Goal: Find specific page/section: Find specific page/section

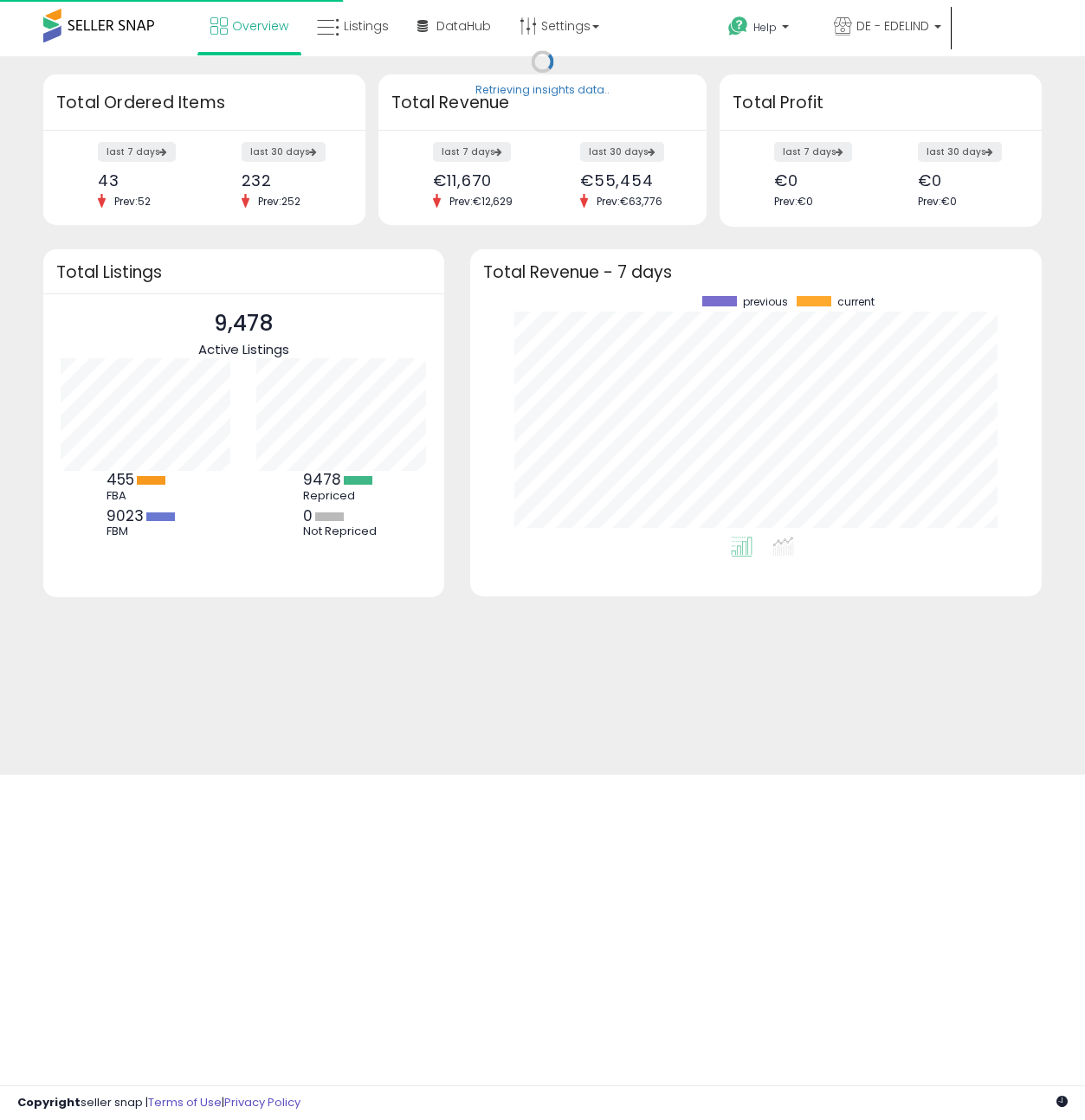
scroll to position [241, 537]
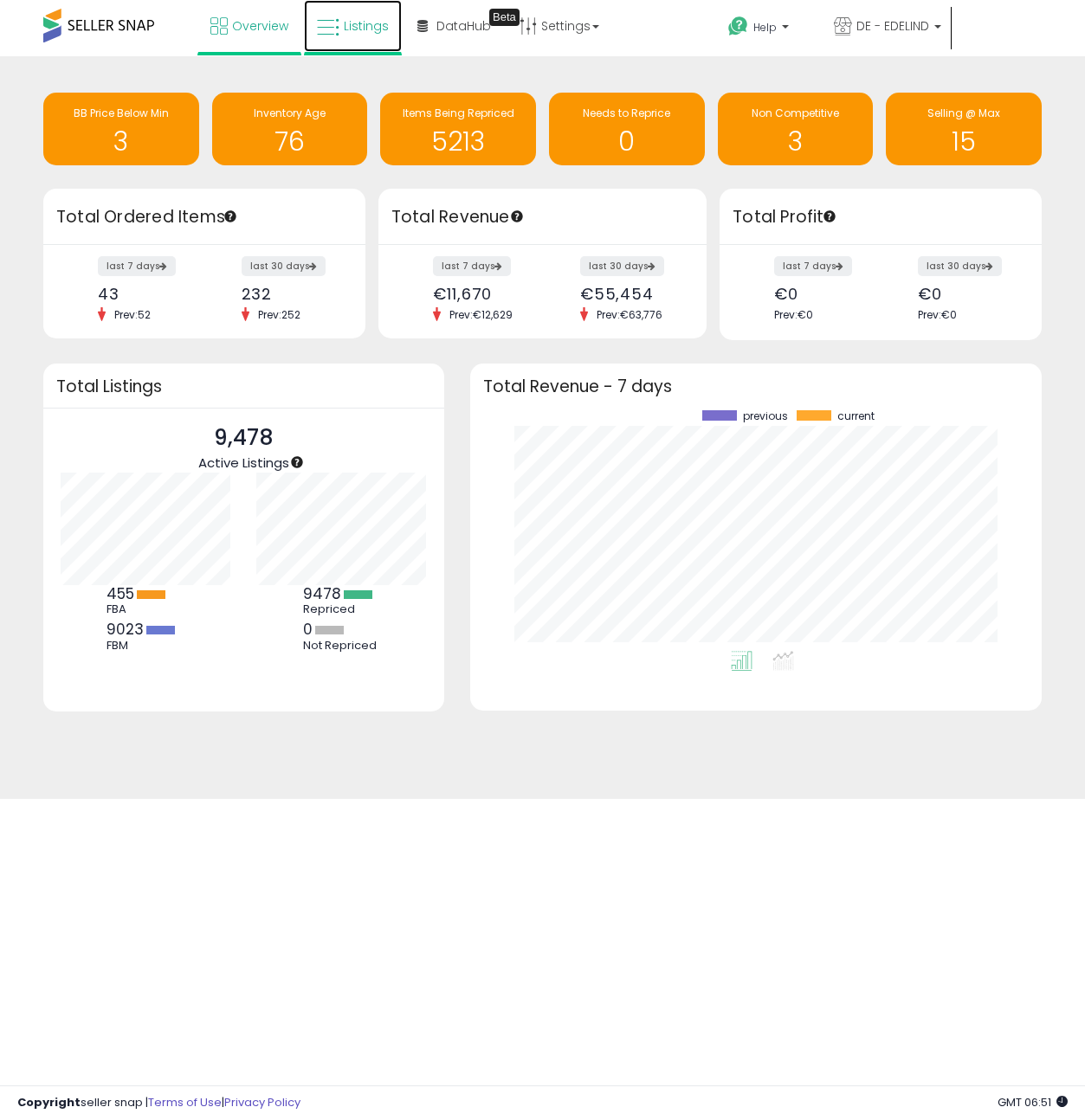
click at [350, 26] on span "Listings" at bounding box center [365, 26] width 45 height 17
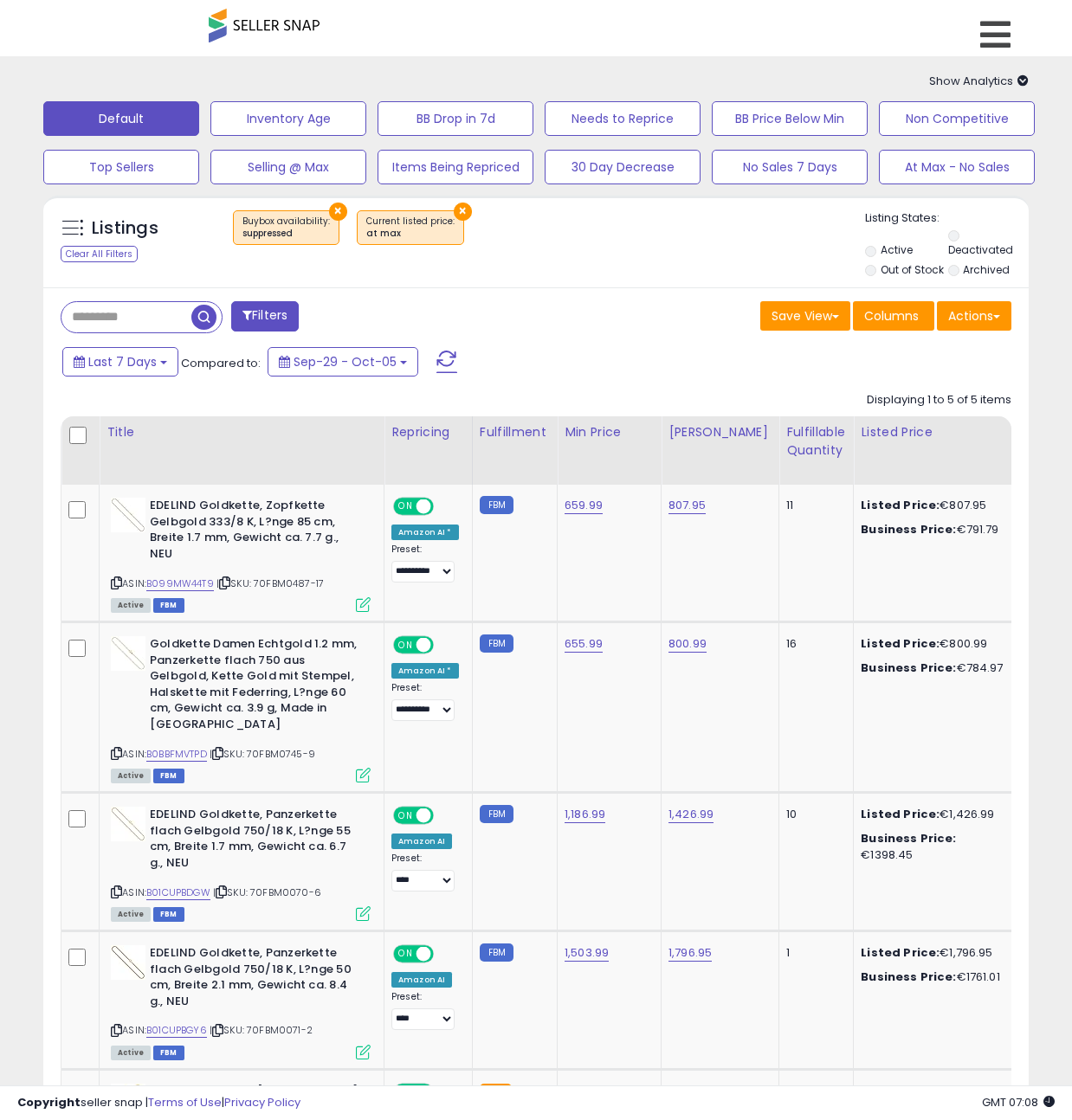
click at [0, 0] on span "Listings" at bounding box center [0, 0] width 0 height 0
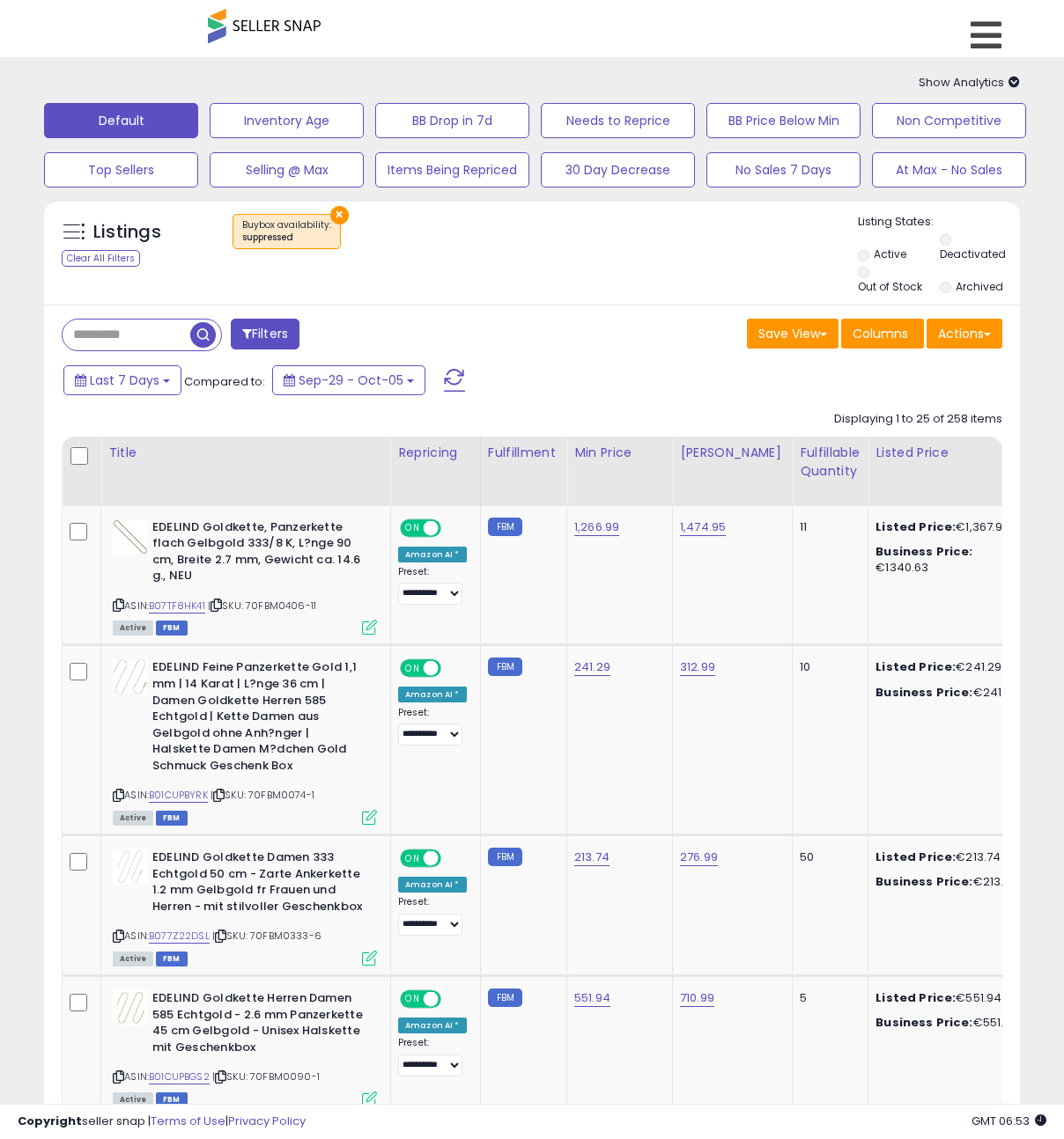
click at [276, 32] on span at bounding box center [264, 26] width 113 height 34
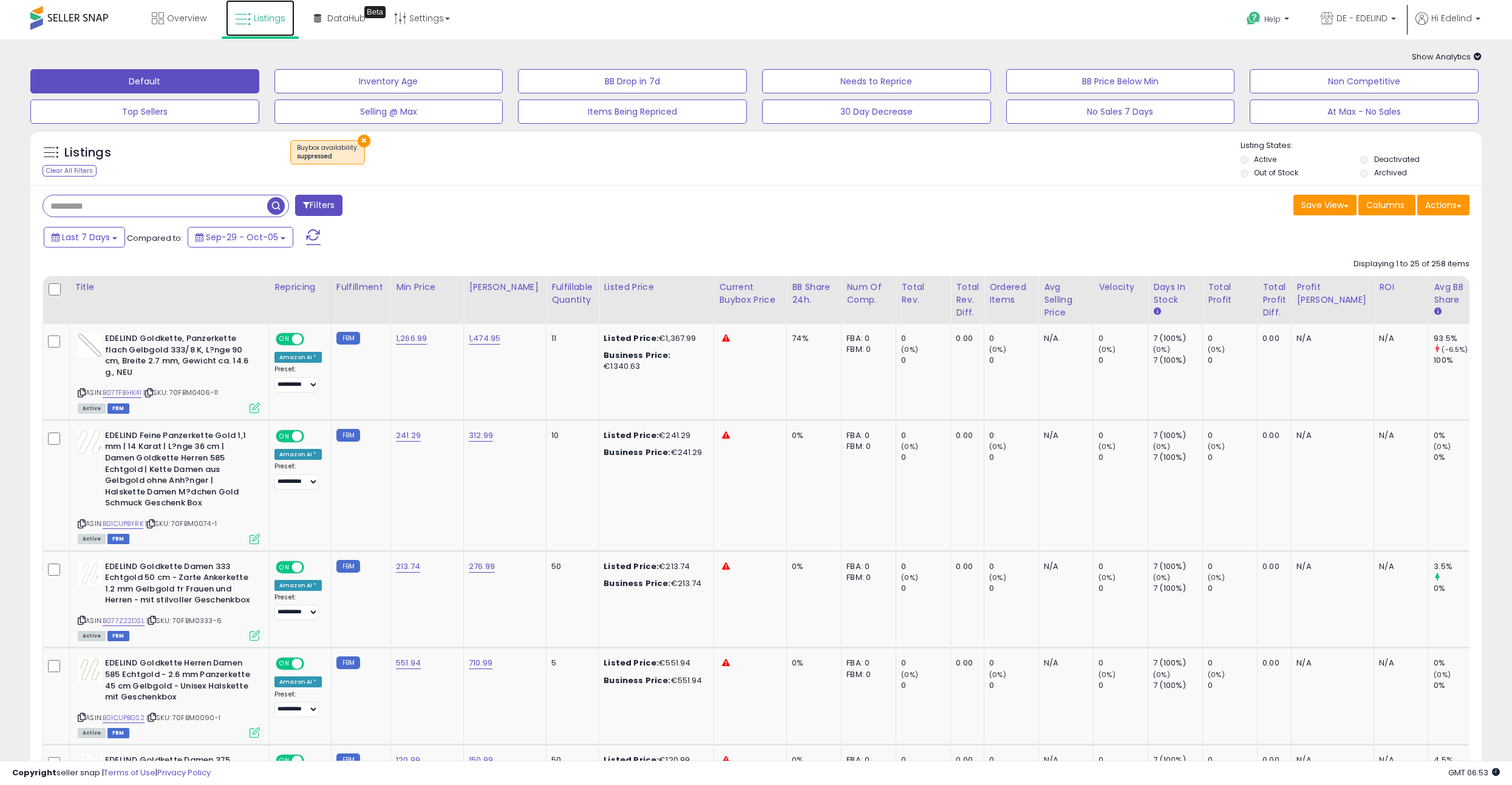
click at [262, 22] on span "Listings" at bounding box center [269, 18] width 31 height 12
click at [274, 10] on link "Listings" at bounding box center [259, 18] width 68 height 36
click at [255, 22] on span "Listings" at bounding box center [269, 18] width 31 height 12
click at [269, 15] on span "Listings" at bounding box center [269, 18] width 31 height 12
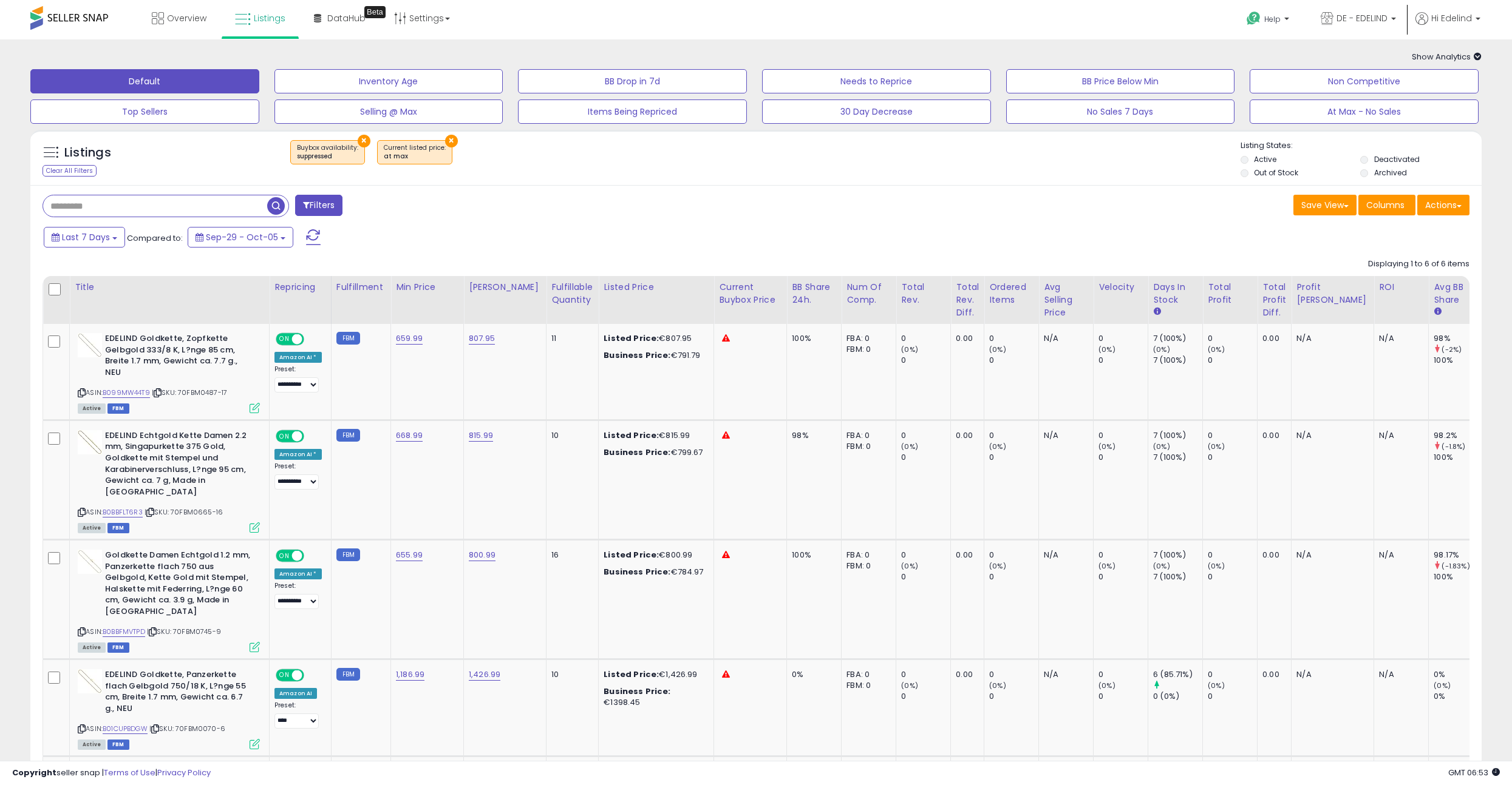
click at [360, 139] on button "×" at bounding box center [364, 141] width 13 height 13
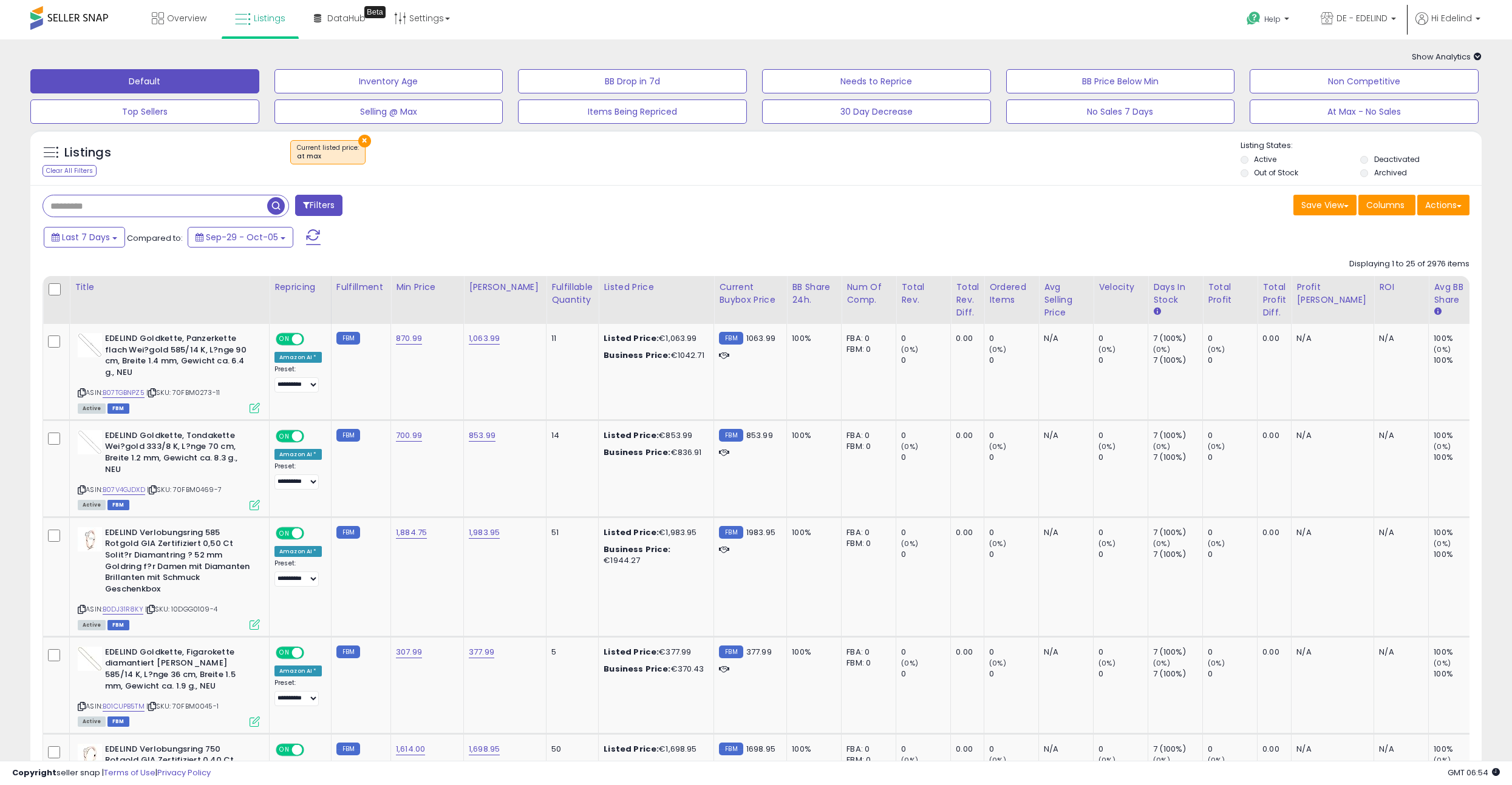
click at [536, 181] on div "Listings Clear All Filters × at max Active" at bounding box center [756, 160] width 1451 height 42
click at [262, 17] on span "Listings" at bounding box center [269, 18] width 31 height 12
click at [258, 19] on span "Listings" at bounding box center [269, 18] width 31 height 12
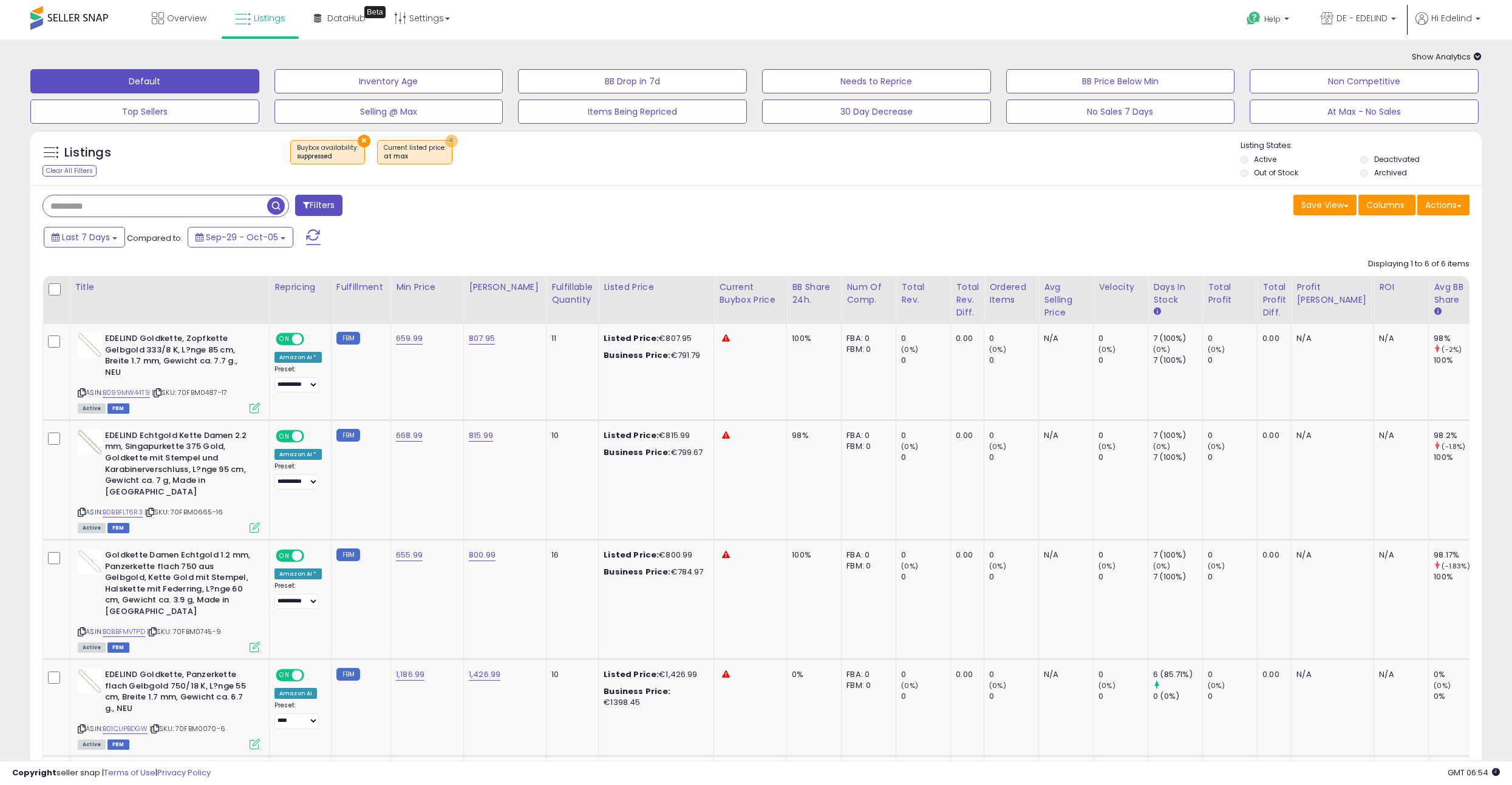
click at [447, 137] on button "×" at bounding box center [451, 141] width 13 height 13
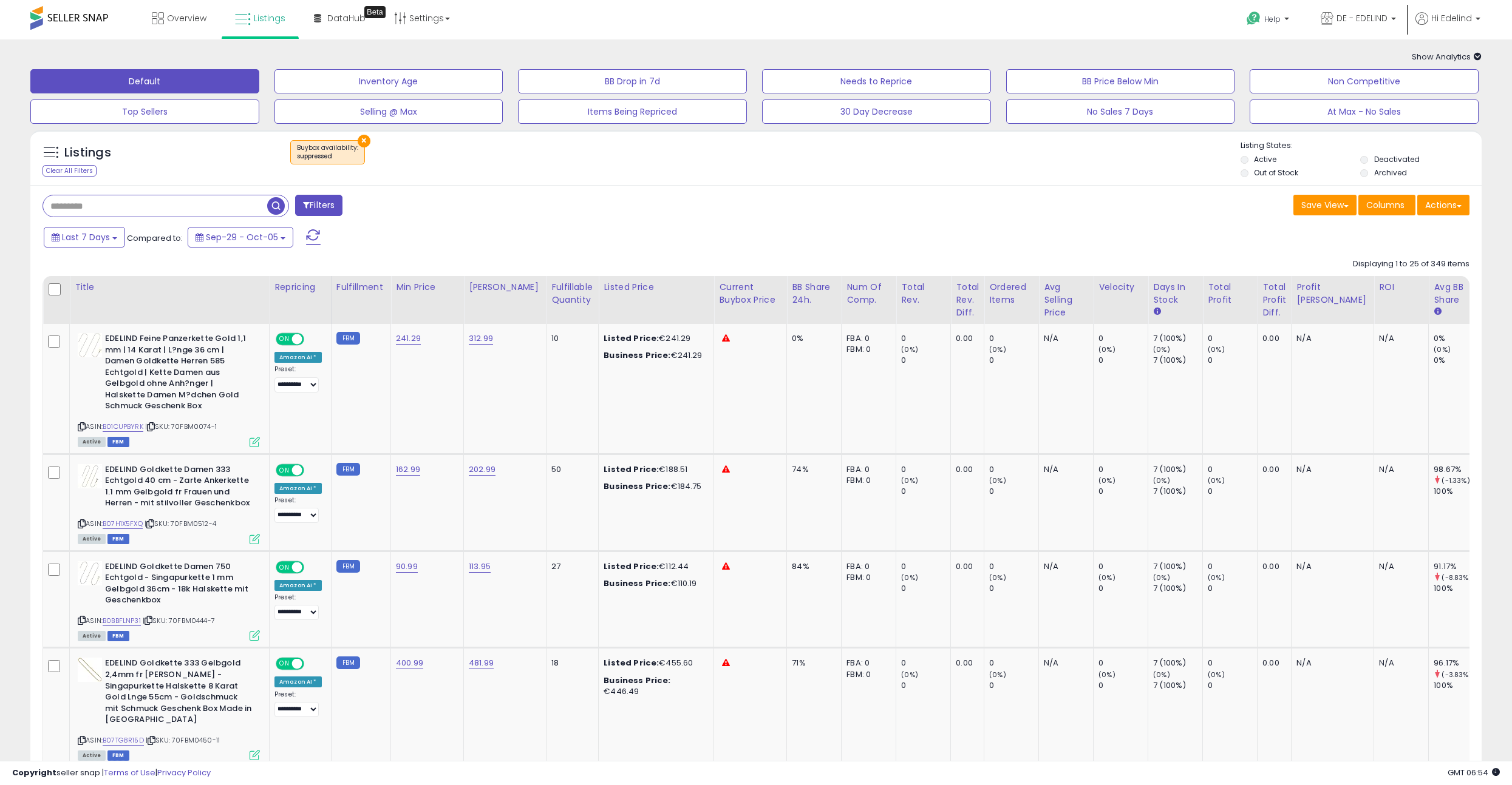
click at [360, 141] on button "×" at bounding box center [364, 141] width 13 height 13
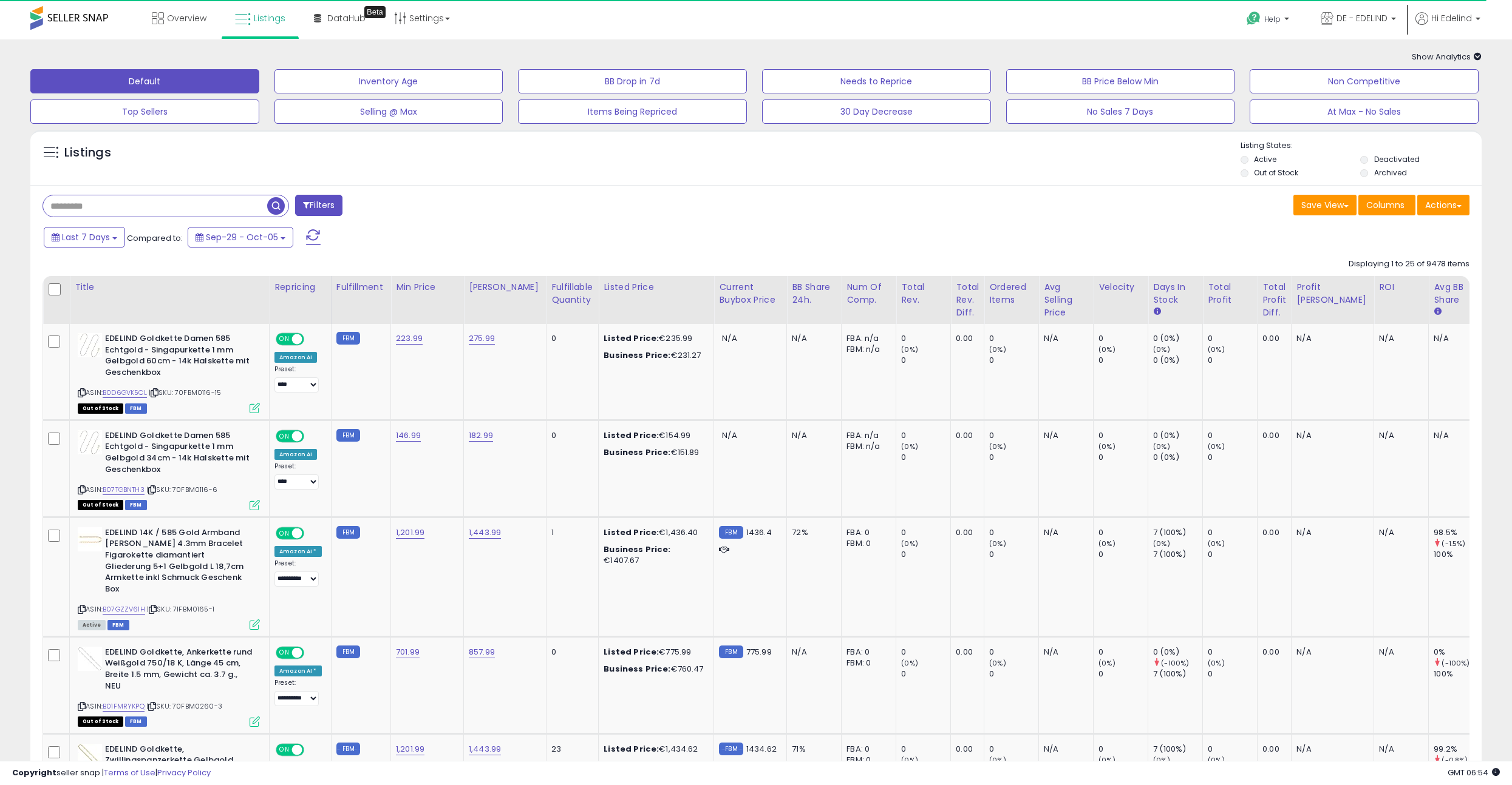
click at [520, 146] on div "Listings" at bounding box center [756, 160] width 1451 height 42
drag, startPoint x: 291, startPoint y: 15, endPoint x: 261, endPoint y: 19, distance: 30.3
click at [291, 15] on link "Listings" at bounding box center [259, 18] width 68 height 36
click at [260, 19] on span "Listings" at bounding box center [269, 18] width 31 height 12
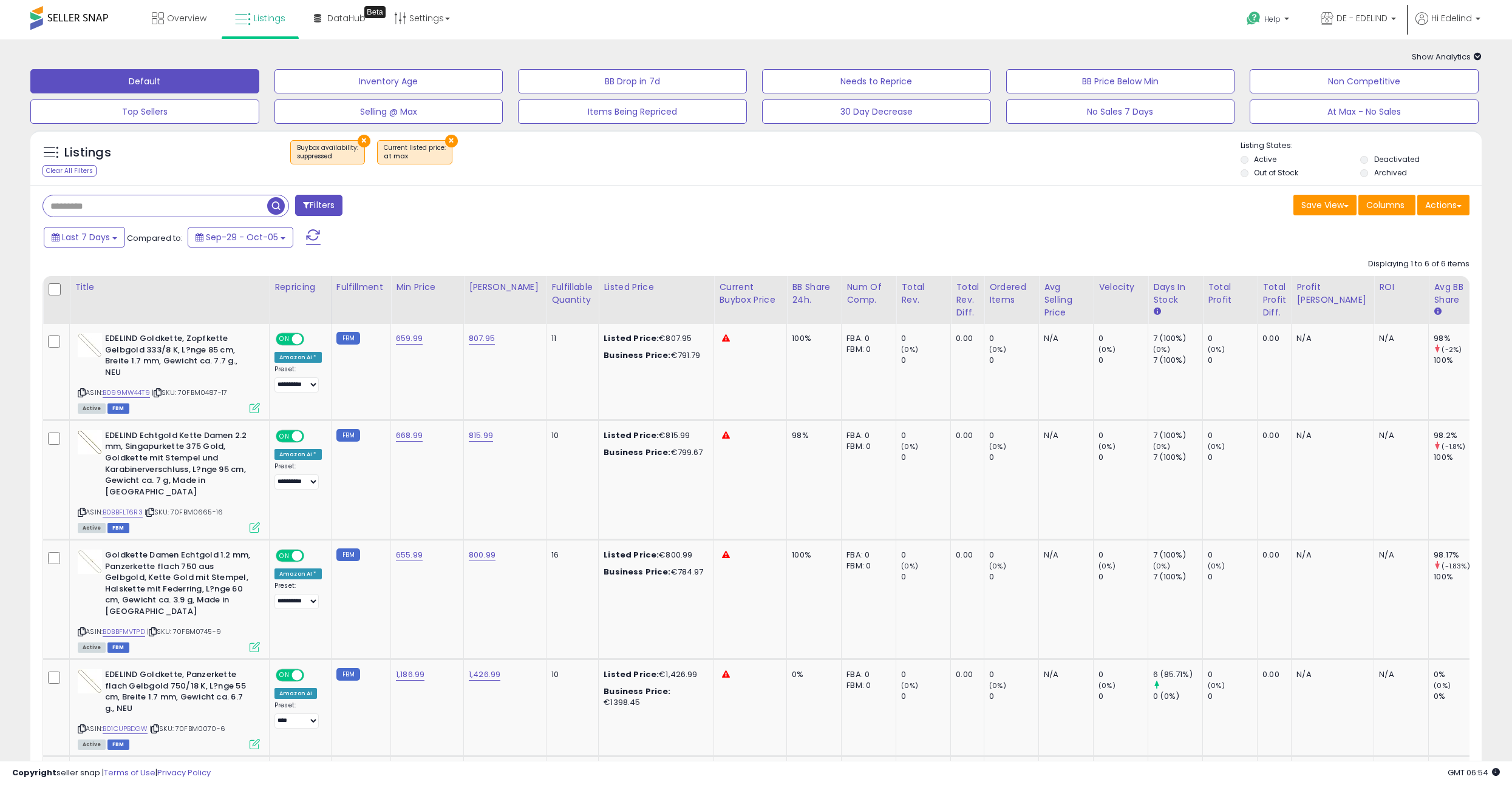
click at [693, 20] on div "Overview Listings Beta" at bounding box center [492, 26] width 1002 height 52
click at [707, 24] on div "Overview Listings Beta" at bounding box center [492, 26] width 1002 height 52
click at [522, 27] on div "Overview Listings Beta" at bounding box center [492, 26] width 1002 height 52
click at [798, 11] on div "Overview Listings Beta" at bounding box center [492, 26] width 1002 height 52
click at [806, 17] on div "Overview Listings Beta" at bounding box center [492, 26] width 1002 height 52
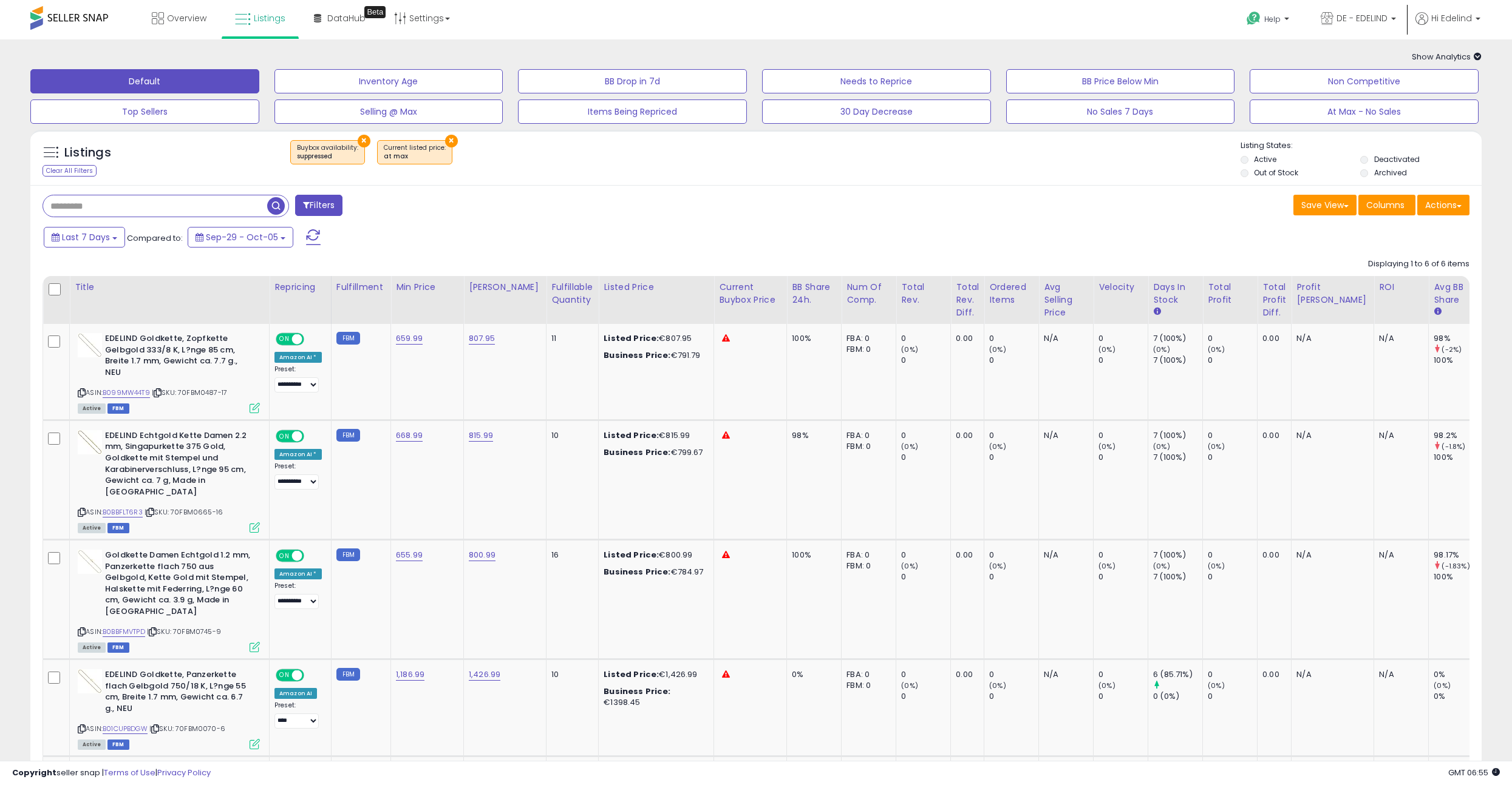
click at [782, 11] on div "Overview Listings Beta" at bounding box center [492, 26] width 1002 height 52
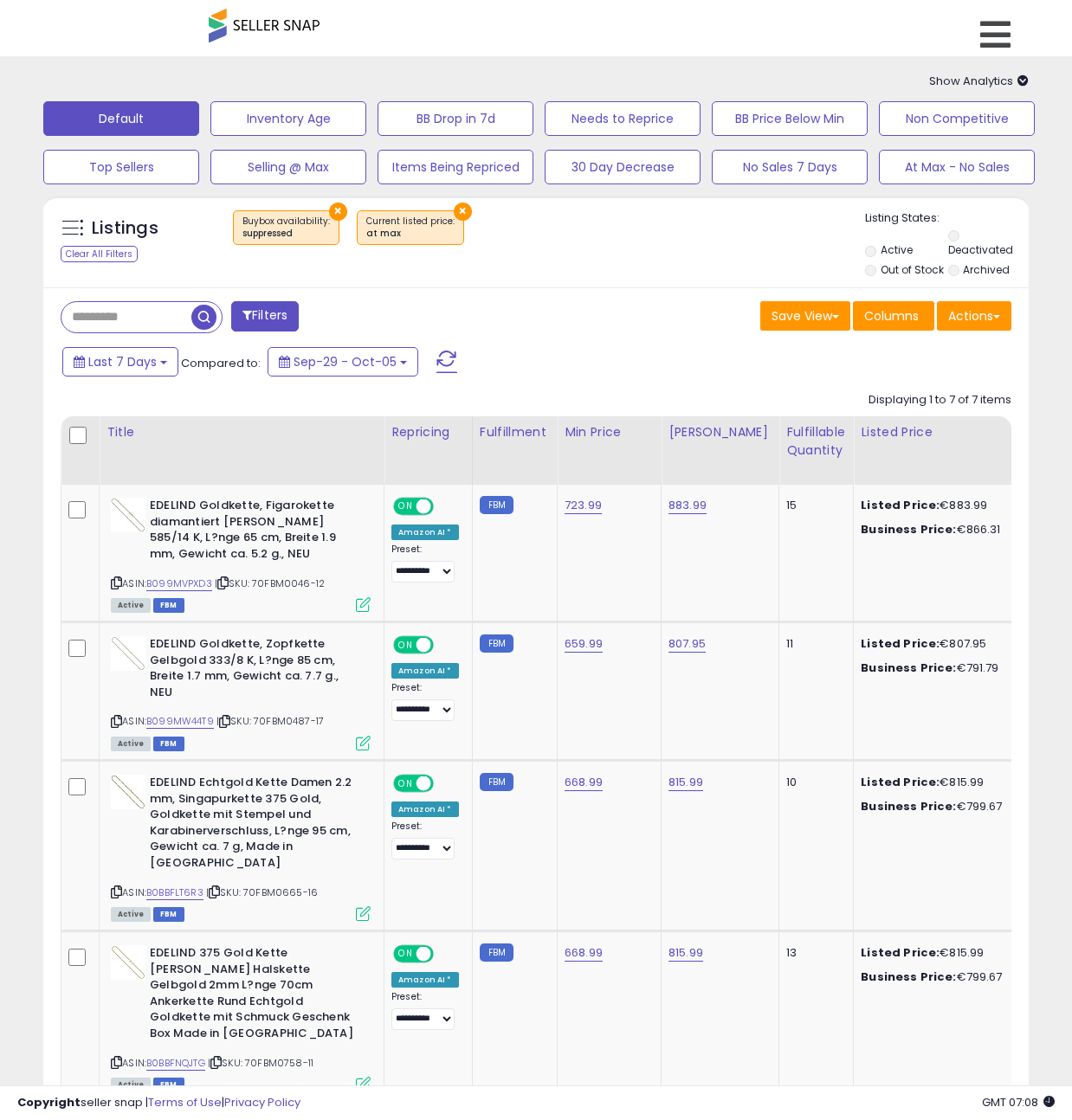
drag, startPoint x: 4, startPoint y: 105, endPoint x: -12, endPoint y: 106, distance: 16.0
click at [0, 106] on html "Unable to login Retrieving listings data.. has not yet accepted the Terms of Us…" at bounding box center [536, 560] width 1072 height 1120
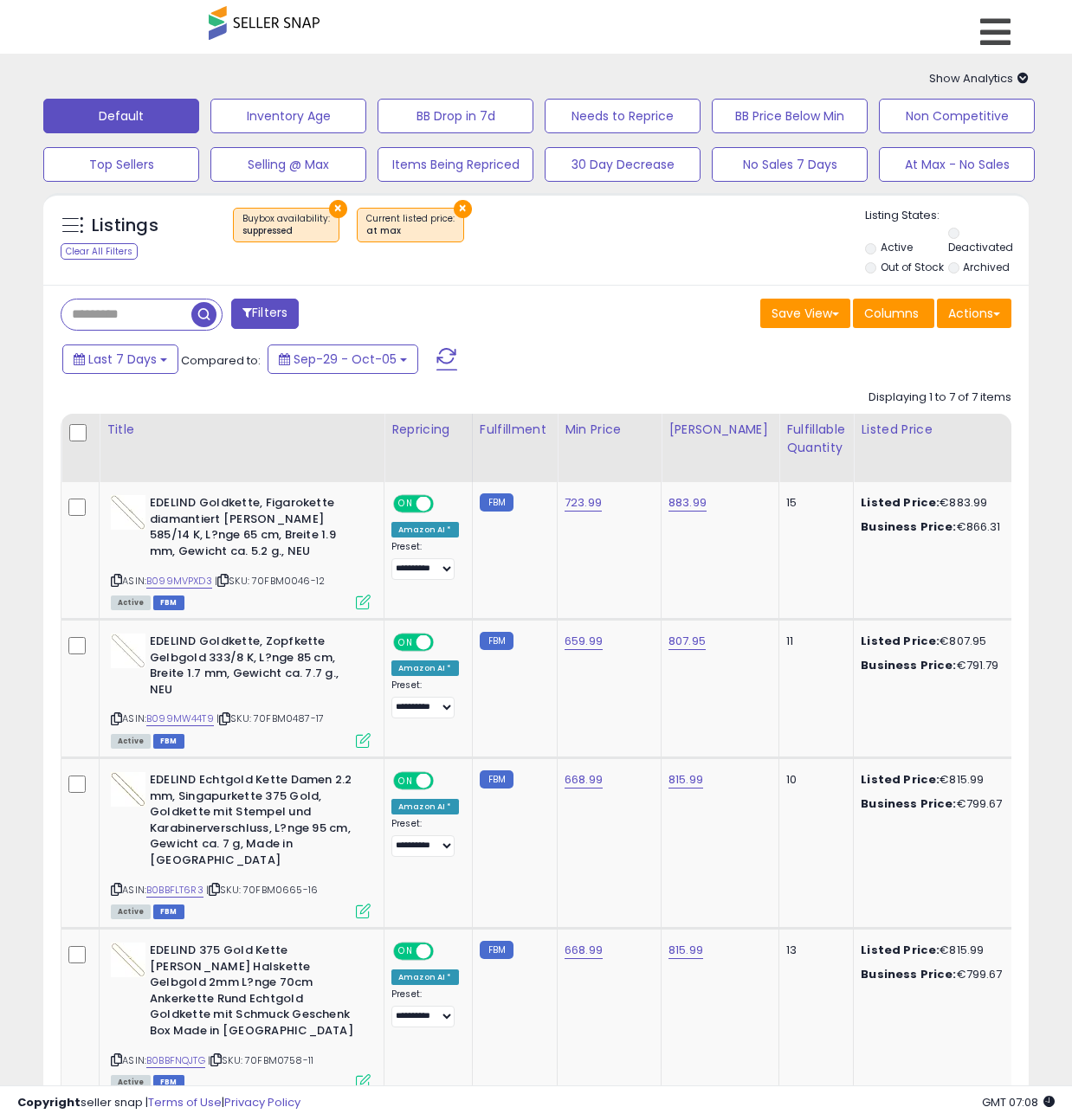
scroll to position [4, 0]
click at [593, 298] on div "Save View Save As New View Update Current View Columns Actions Import Export Vi…" at bounding box center [780, 314] width 489 height 34
click at [329, 200] on button "×" at bounding box center [338, 209] width 18 height 18
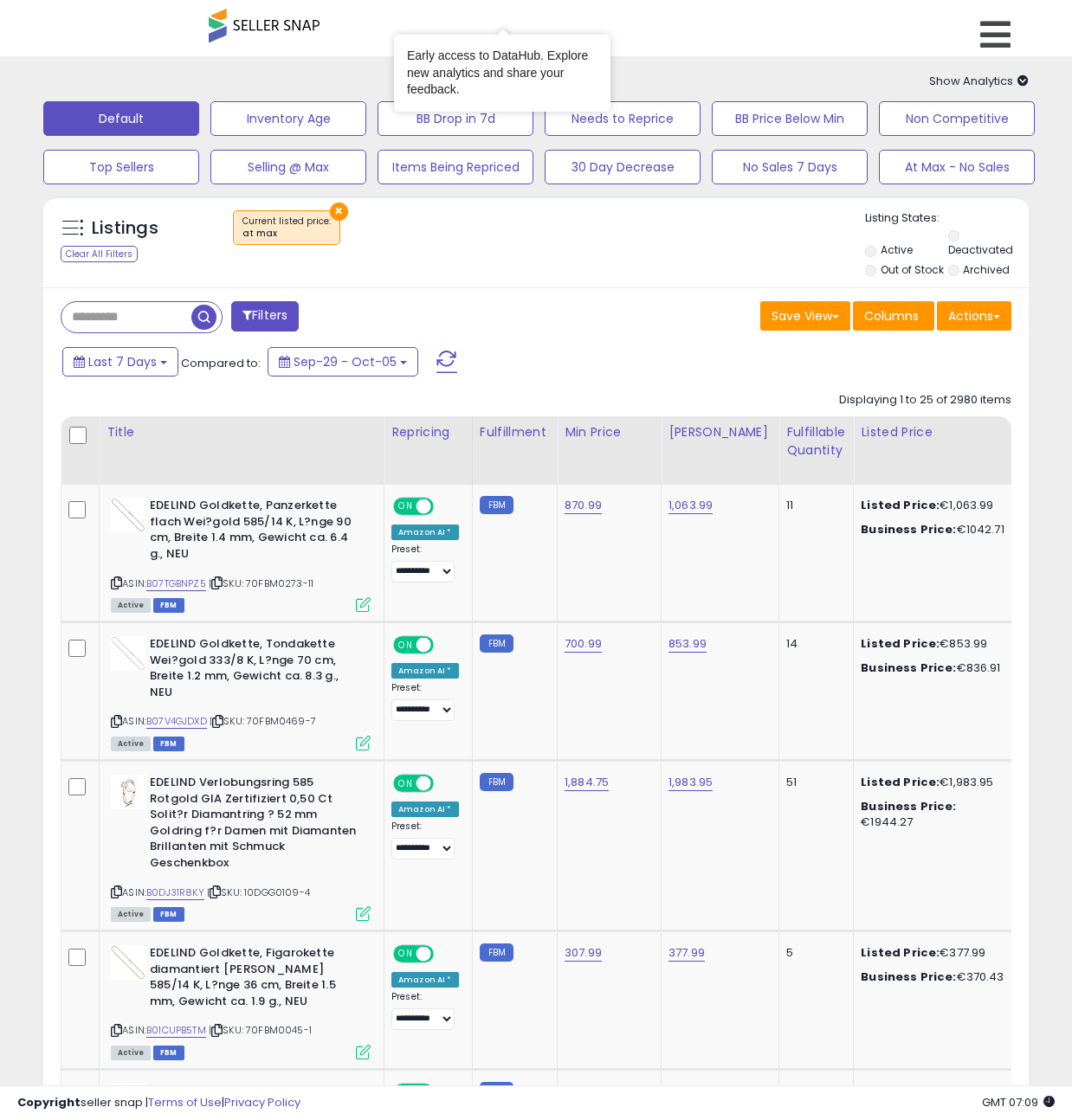
click at [0, 0] on span "Listings" at bounding box center [0, 0] width 0 height 0
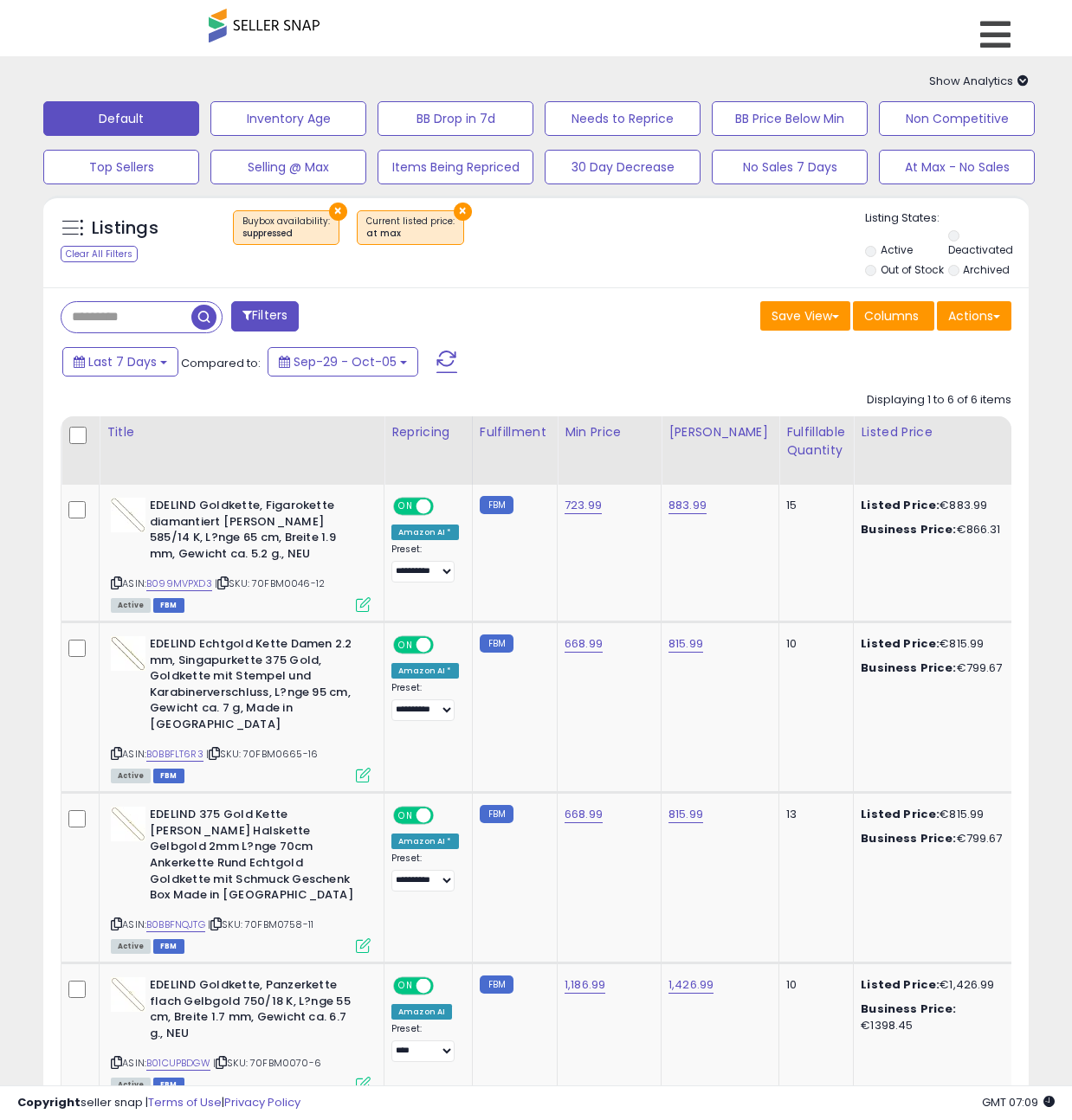
click at [459, 202] on button "×" at bounding box center [463, 211] width 18 height 18
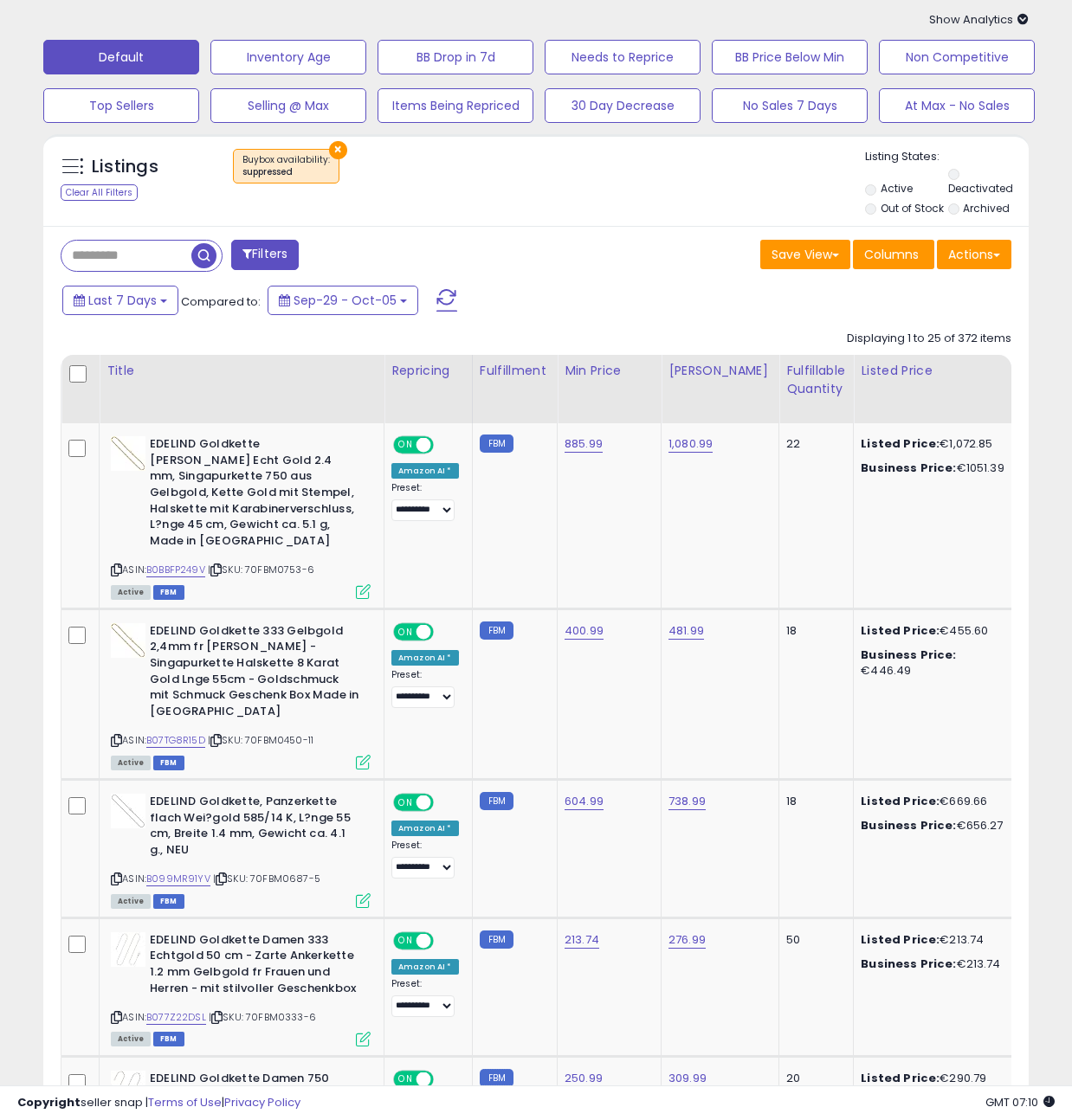
scroll to position [83, 0]
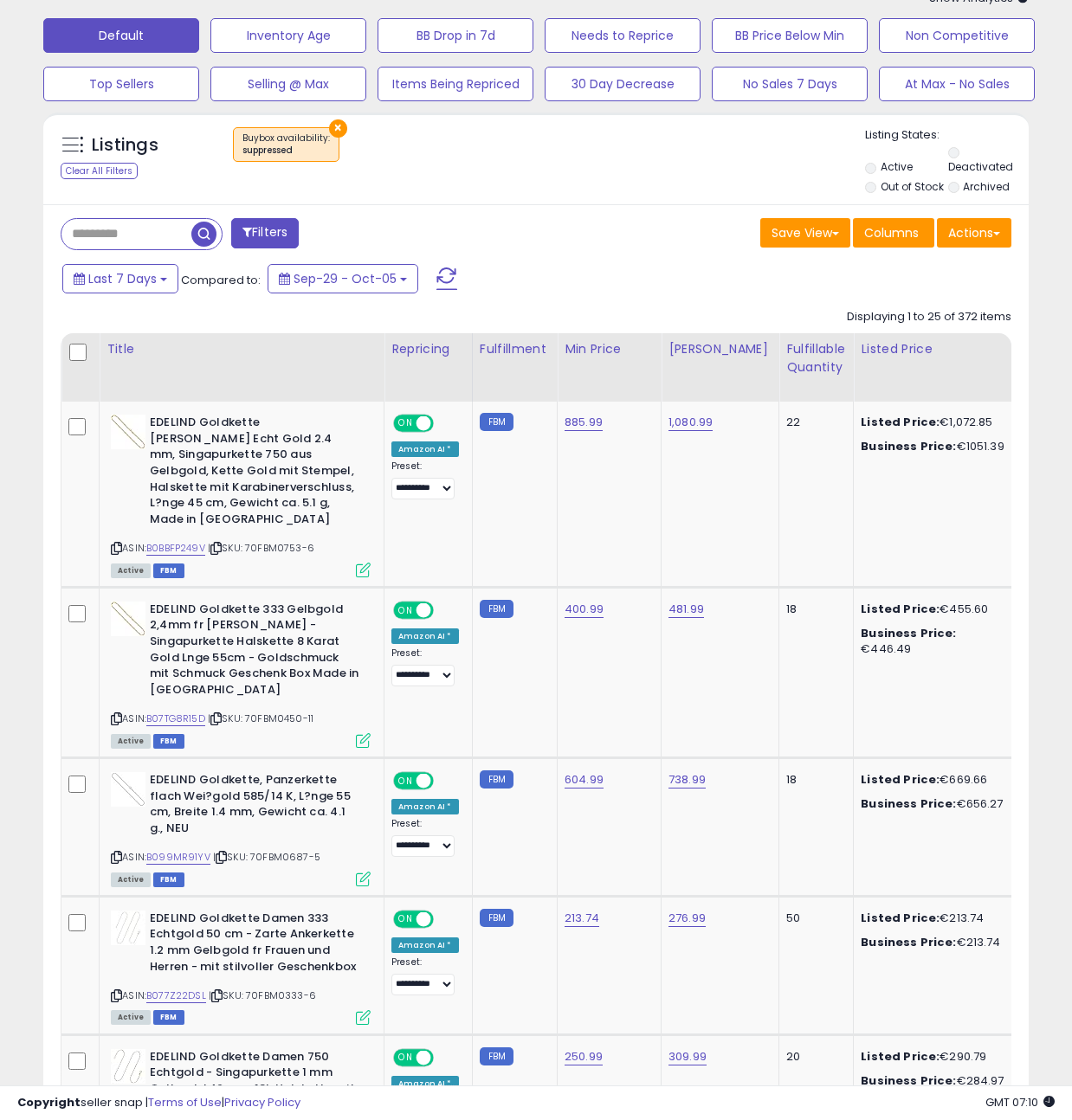
click at [539, 147] on div "× Buybox availability : suppressed" at bounding box center [538, 151] width 654 height 48
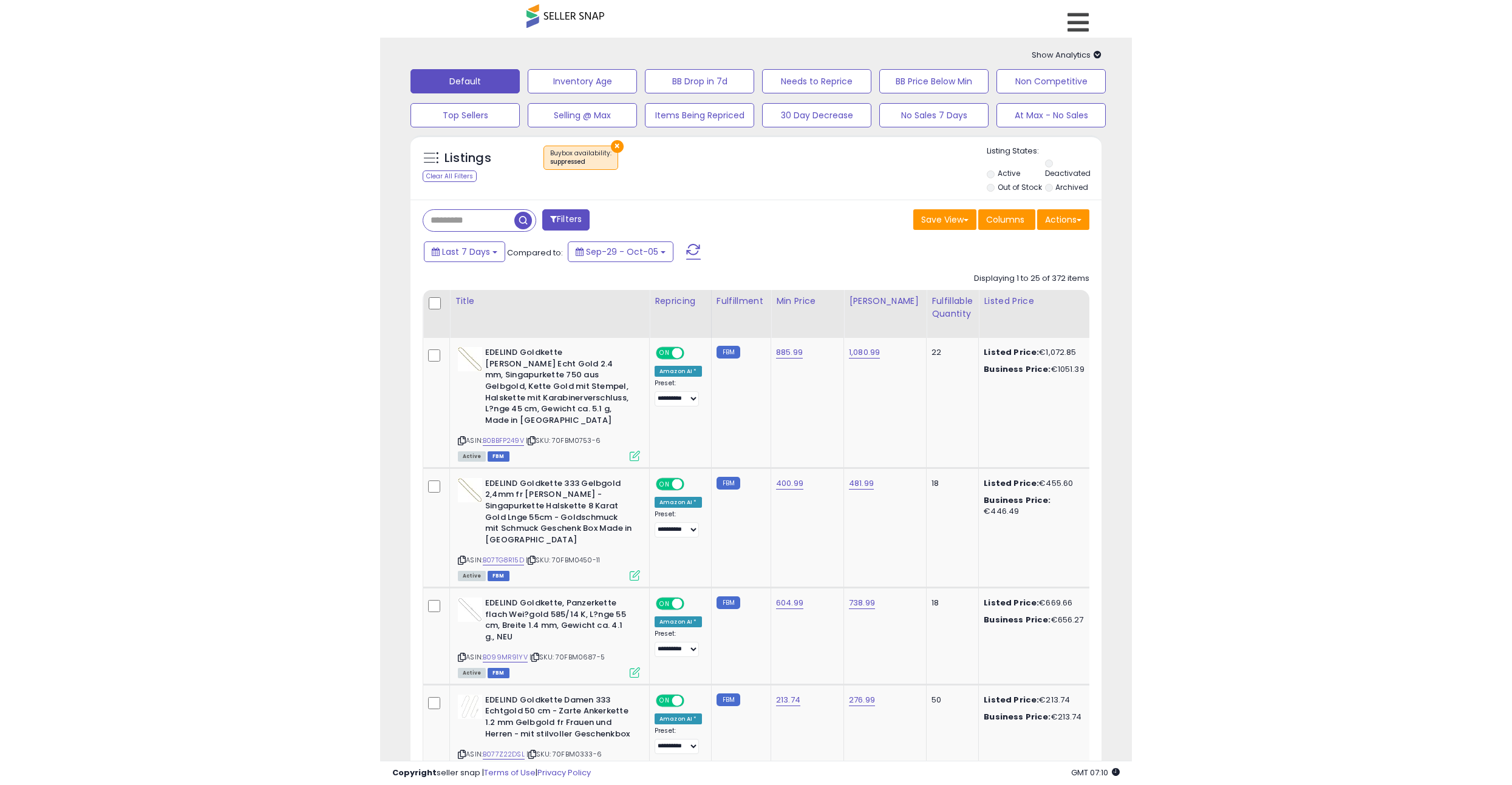
scroll to position [3, 0]
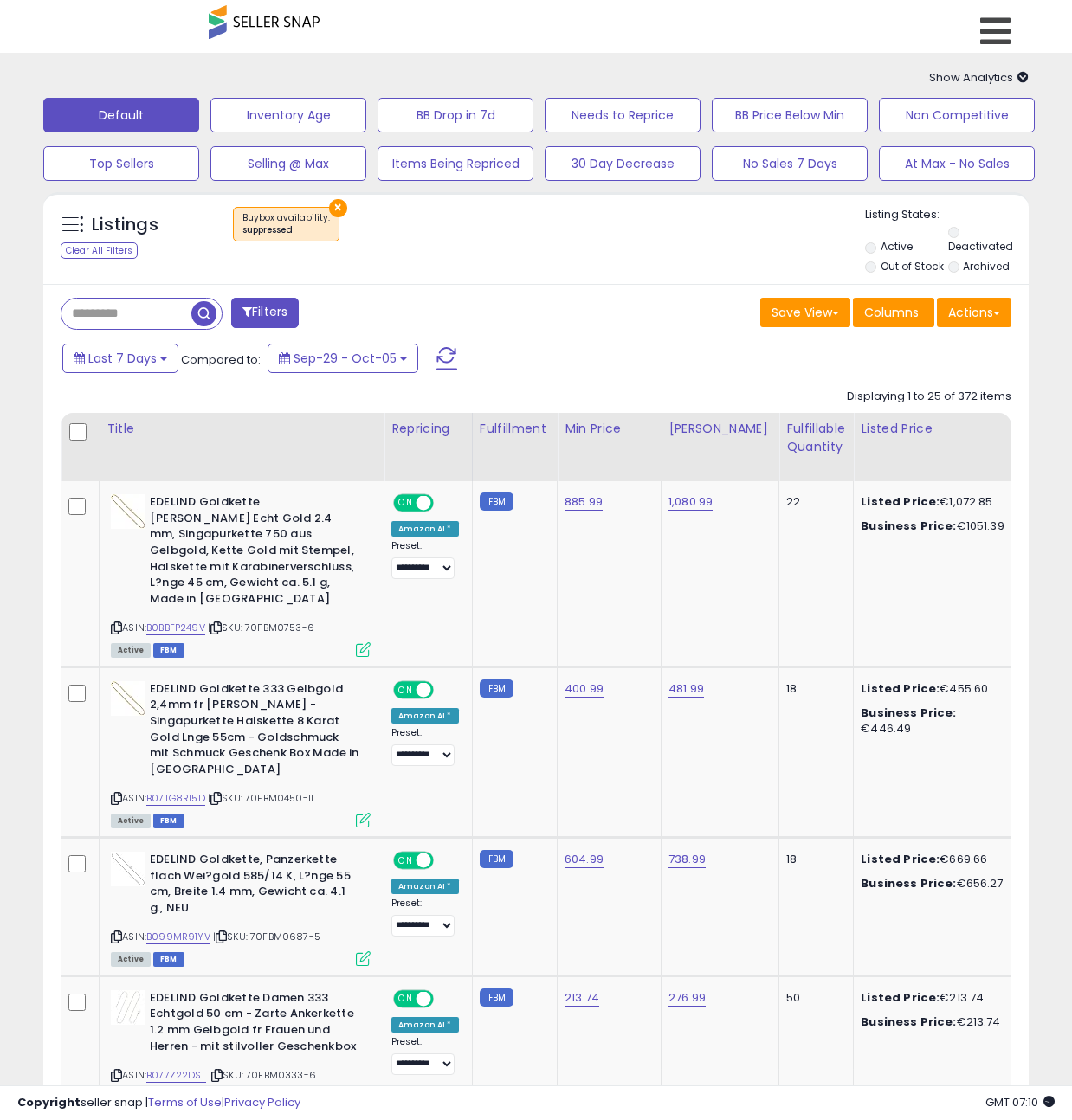
click at [545, 298] on div "Save View Save As New View Update Current View Columns Actions Import Export Vi…" at bounding box center [780, 314] width 489 height 34
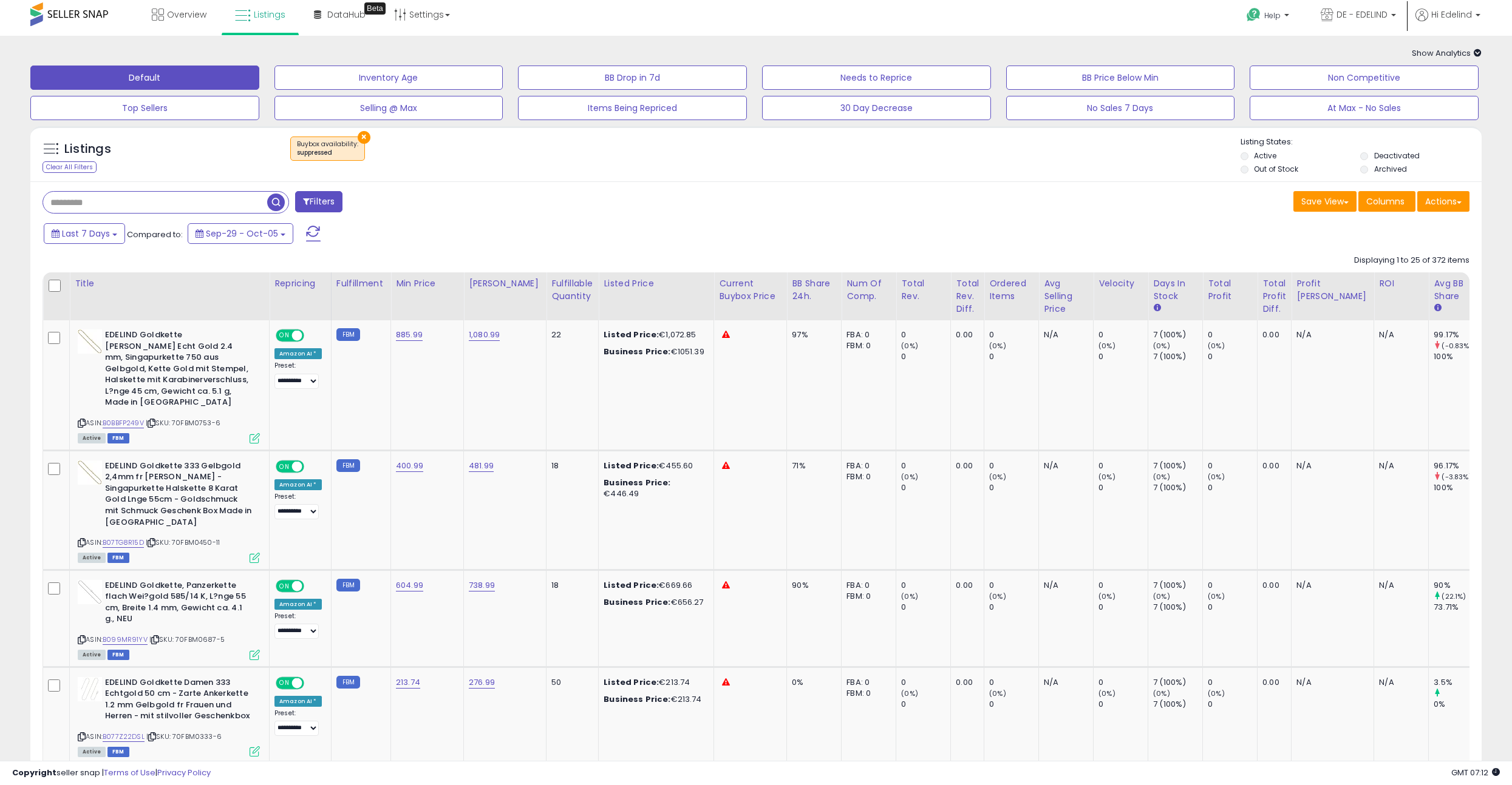
scroll to position [0, 0]
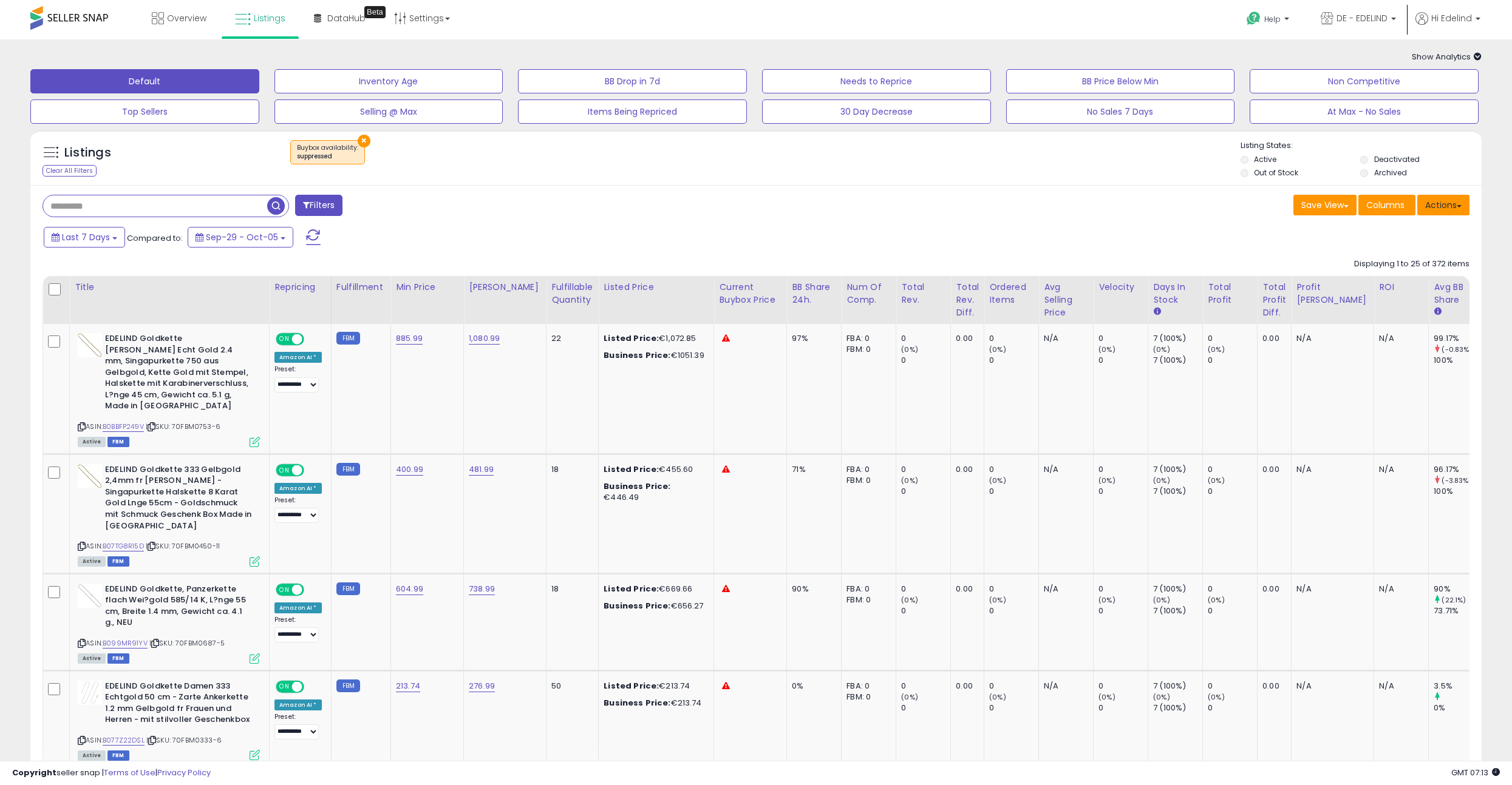
click at [760, 206] on span at bounding box center [1459, 206] width 5 height 3
click at [262, 21] on span "Listings" at bounding box center [269, 18] width 31 height 12
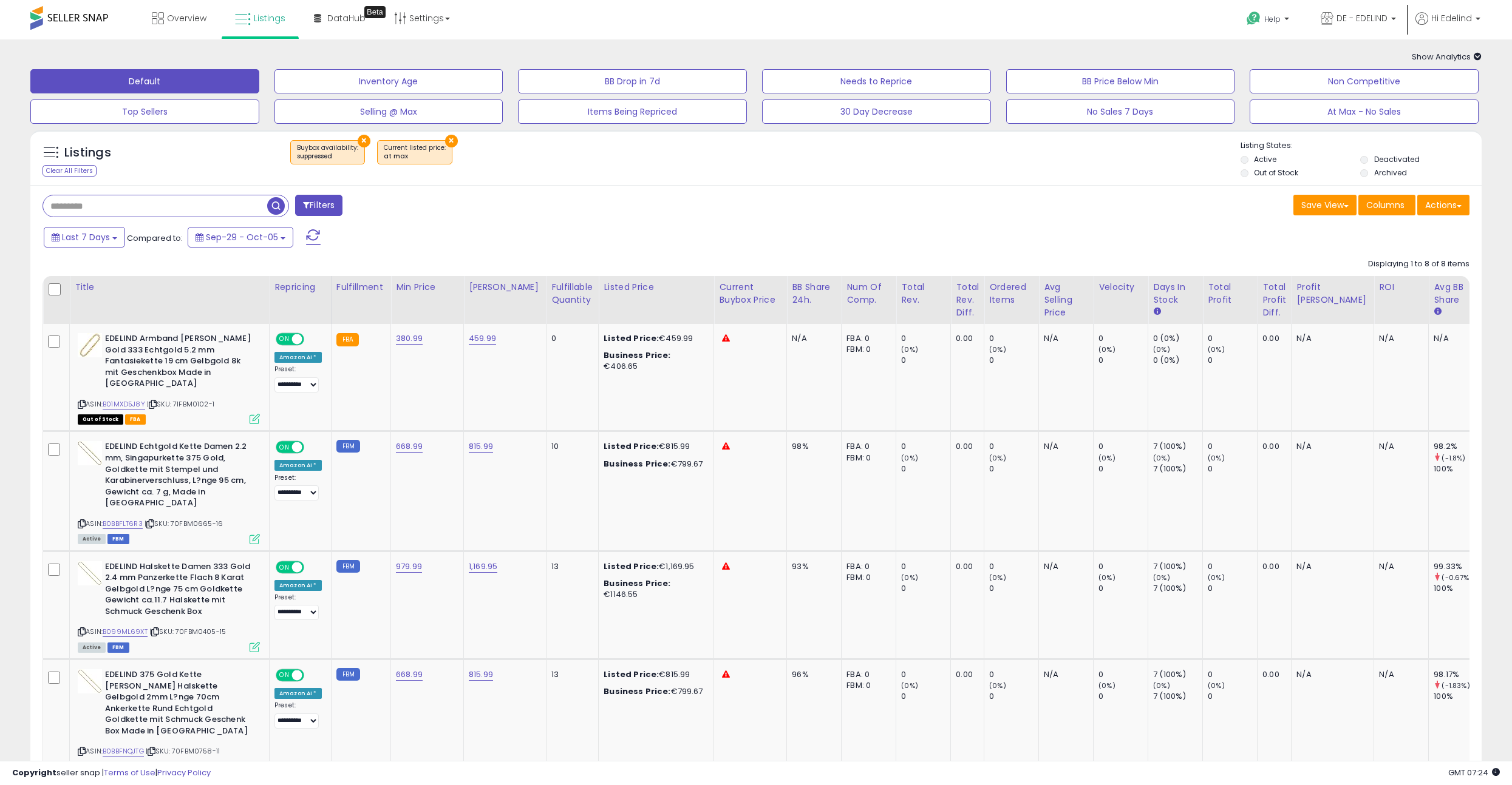
click at [360, 142] on button "×" at bounding box center [364, 141] width 13 height 13
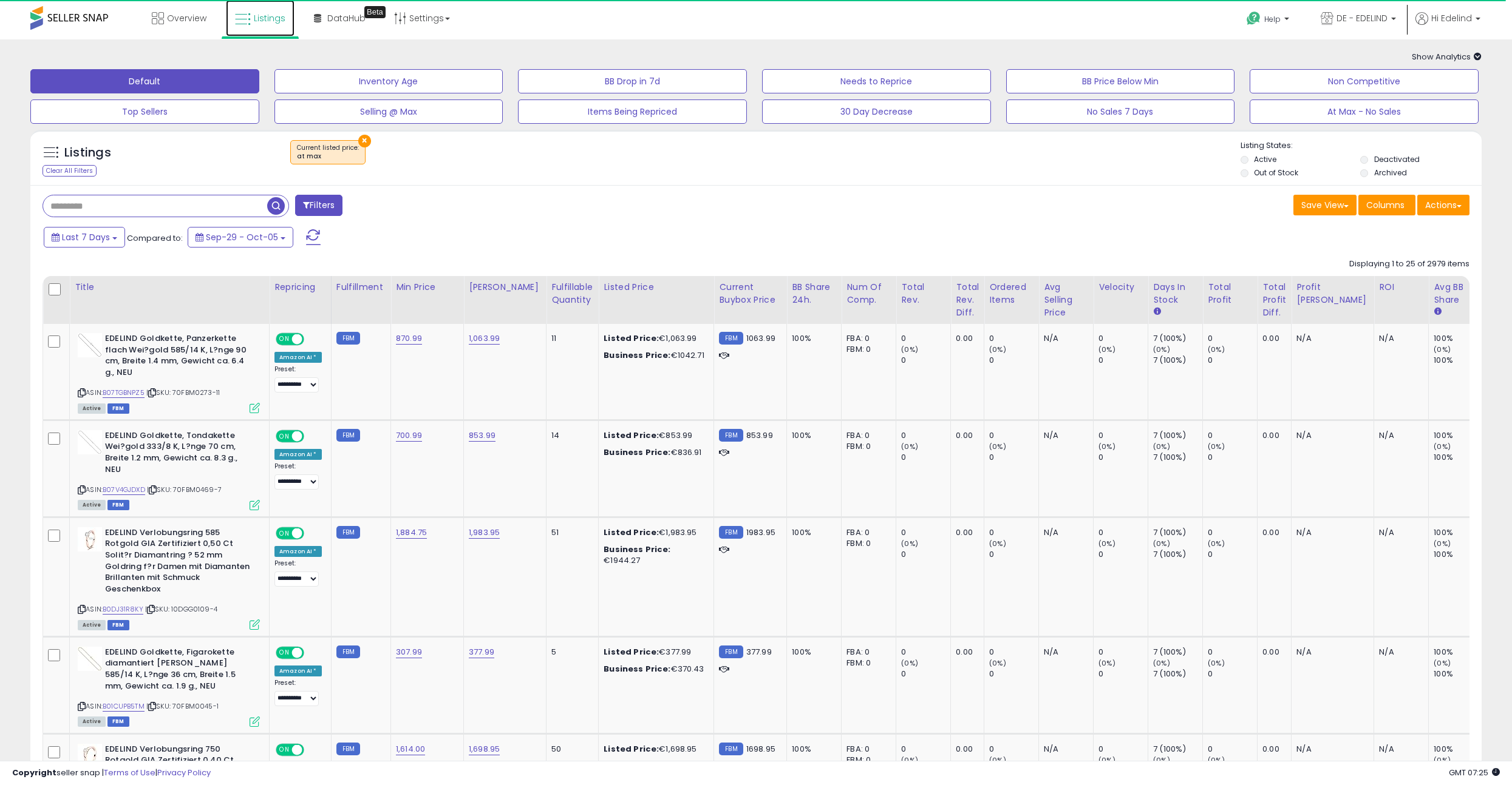
click at [256, 21] on span "Listings" at bounding box center [269, 18] width 31 height 12
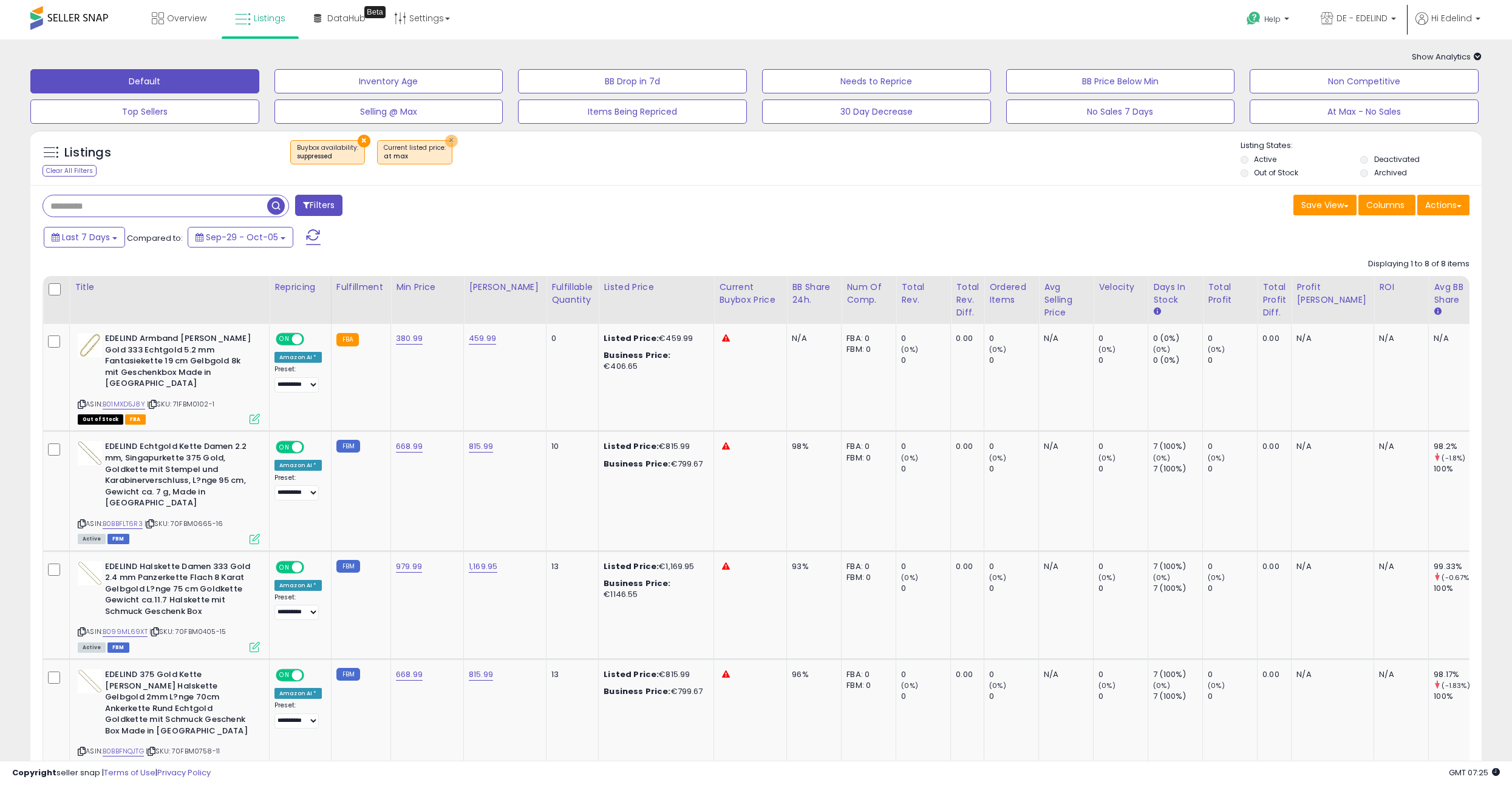
click at [445, 140] on button "×" at bounding box center [451, 141] width 13 height 13
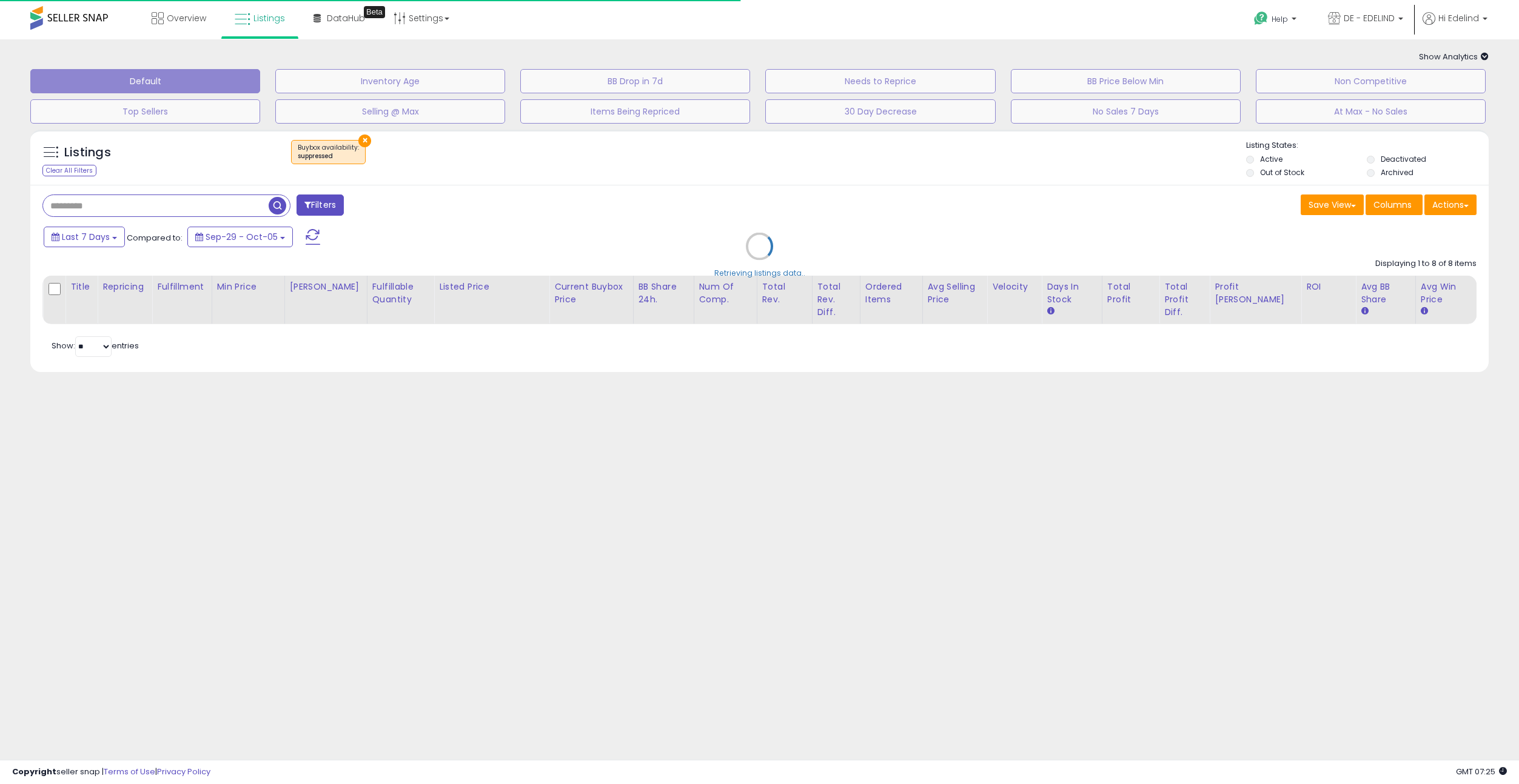
click at [551, 225] on div "Retrieving listings data.." at bounding box center [760, 255] width 1477 height 263
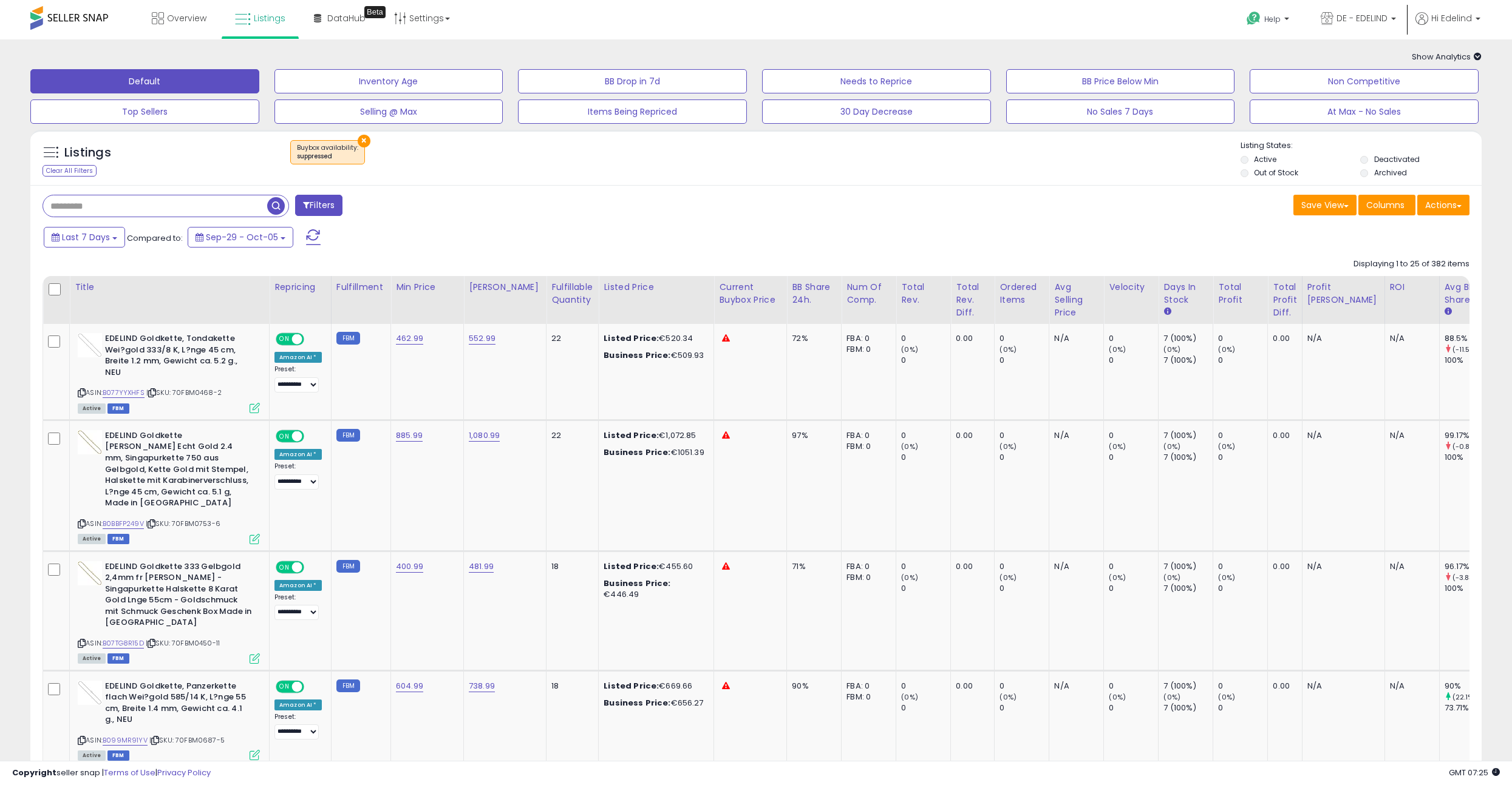
scroll to position [36, 0]
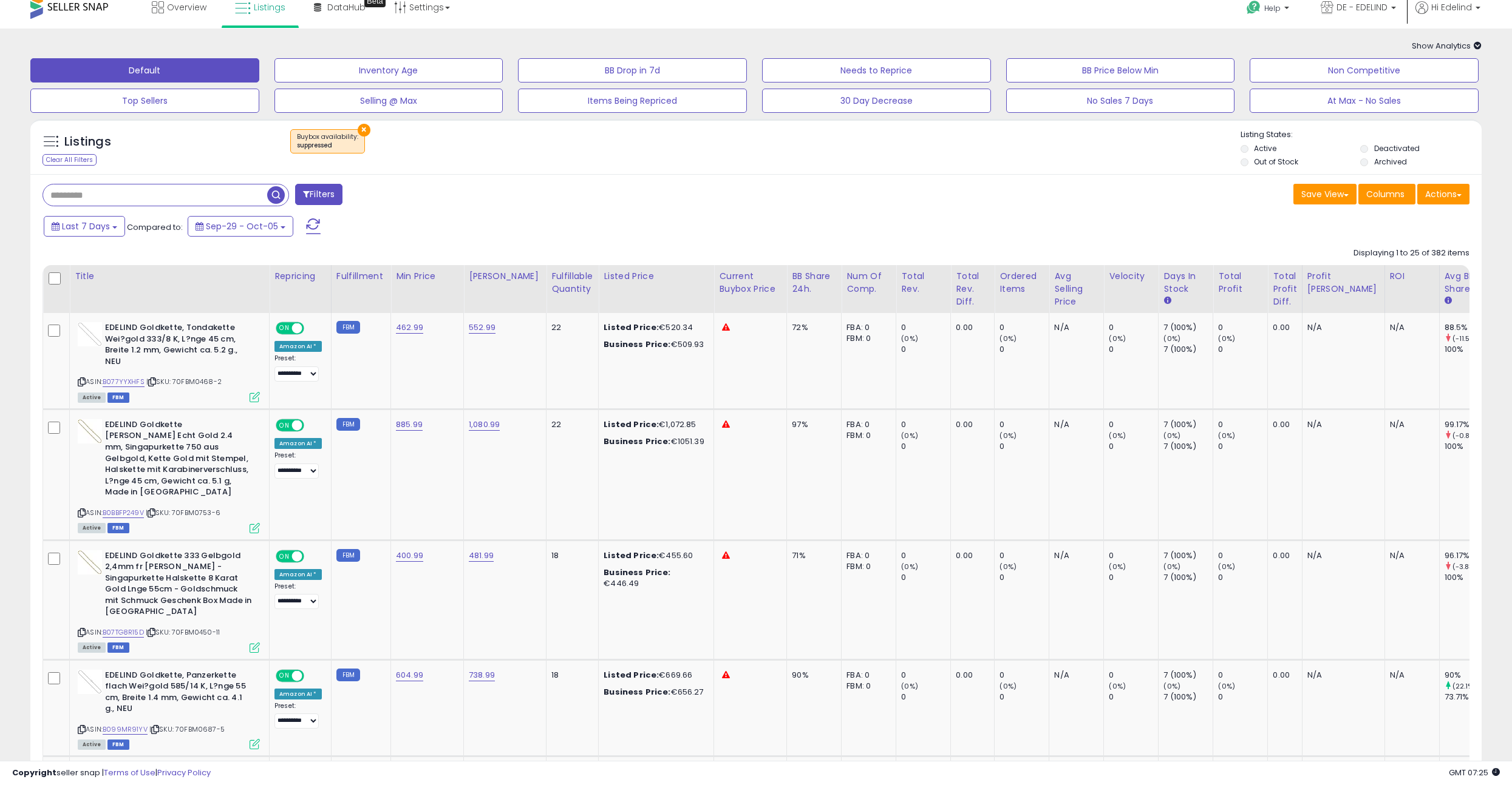
scroll to position [0, 0]
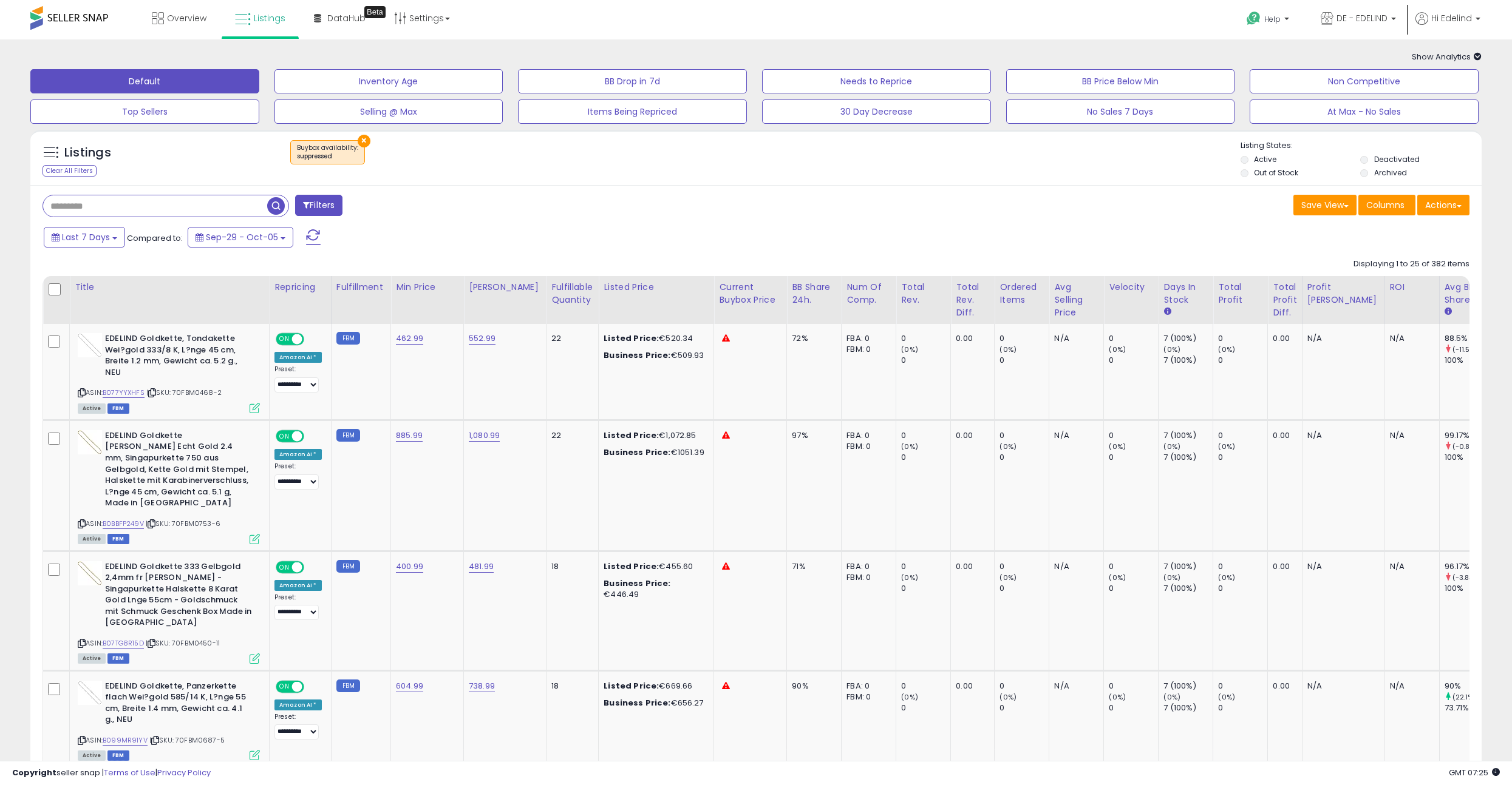
click at [622, 14] on div "Overview Listings Beta" at bounding box center [492, 26] width 1002 height 52
click at [275, 21] on span "Listings" at bounding box center [269, 18] width 31 height 12
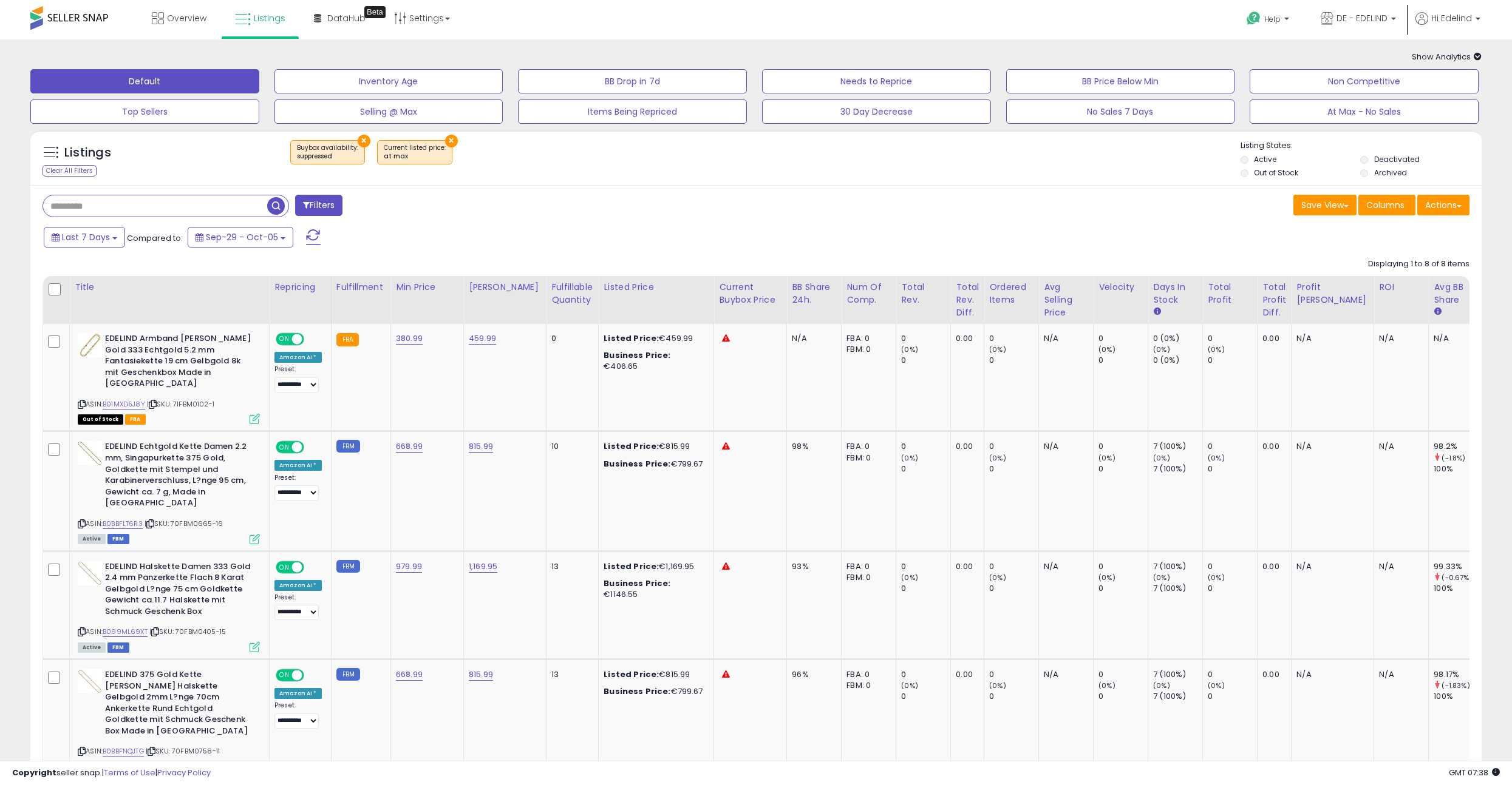
click at [525, 223] on div "Filters Save View Save As New View Update Current View Columns" at bounding box center [756, 717] width 1451 height 1065
click at [359, 139] on button "×" at bounding box center [364, 141] width 13 height 13
